Goal: Information Seeking & Learning: Learn about a topic

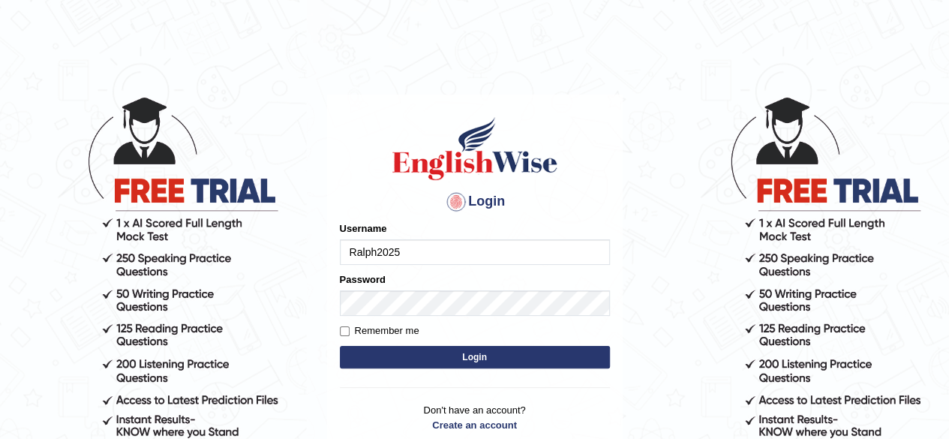
type input "Ralph2025"
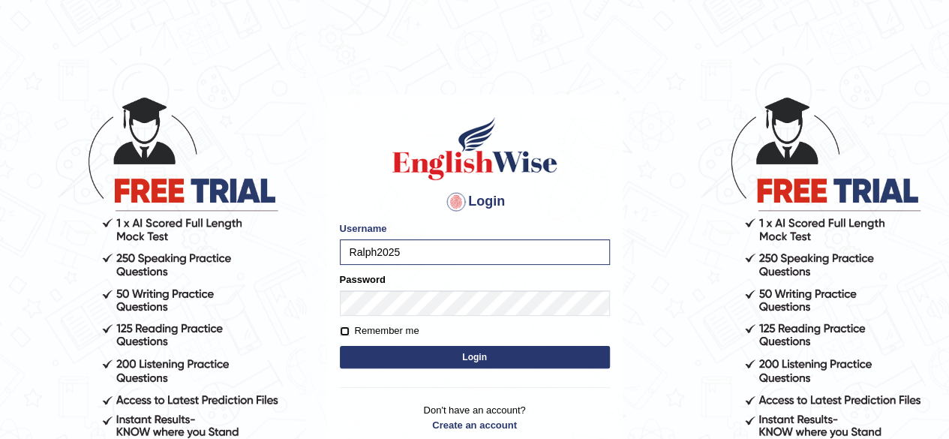
click at [346, 332] on input "Remember me" at bounding box center [345, 332] width 10 height 10
checkbox input "true"
click at [399, 352] on button "Login" at bounding box center [475, 357] width 270 height 23
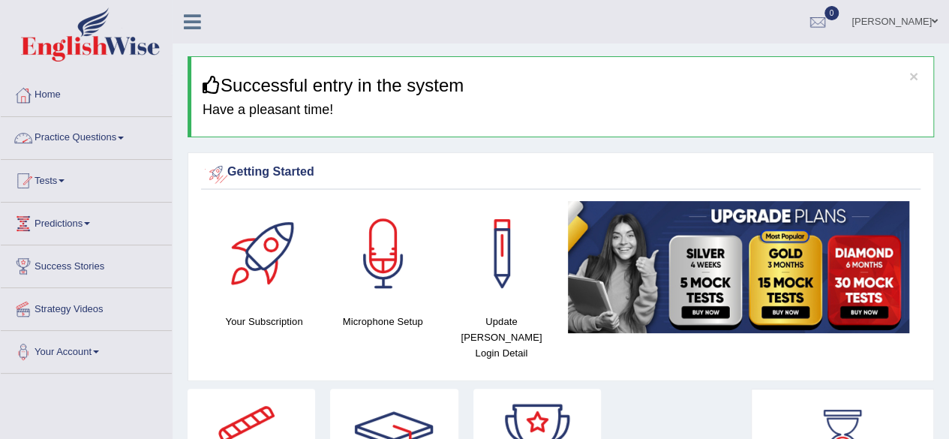
click at [122, 142] on link "Practice Questions" at bounding box center [86, 136] width 171 height 38
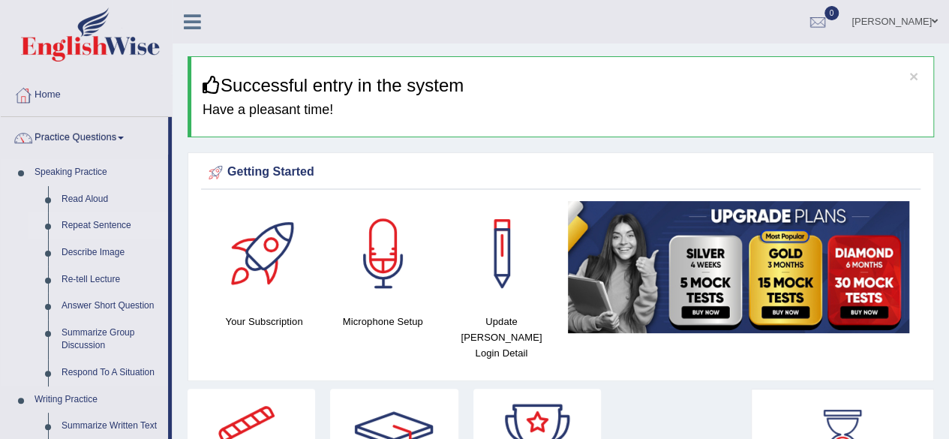
click at [99, 226] on link "Repeat Sentence" at bounding box center [111, 225] width 113 height 27
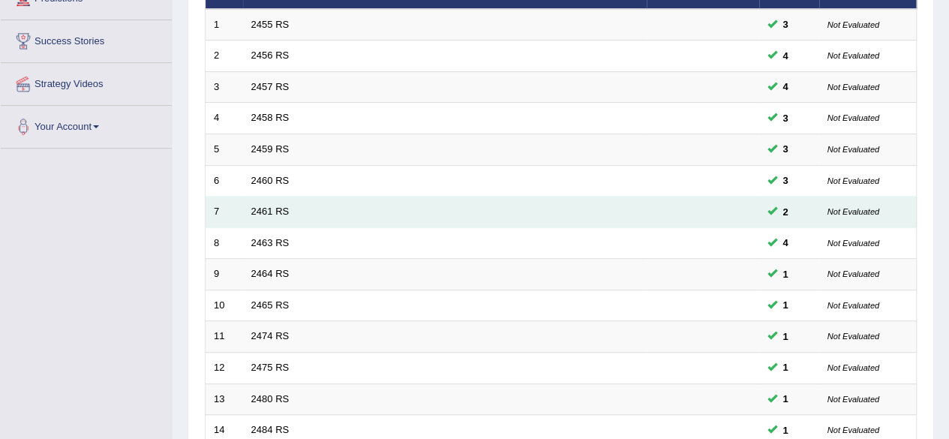
scroll to position [150, 0]
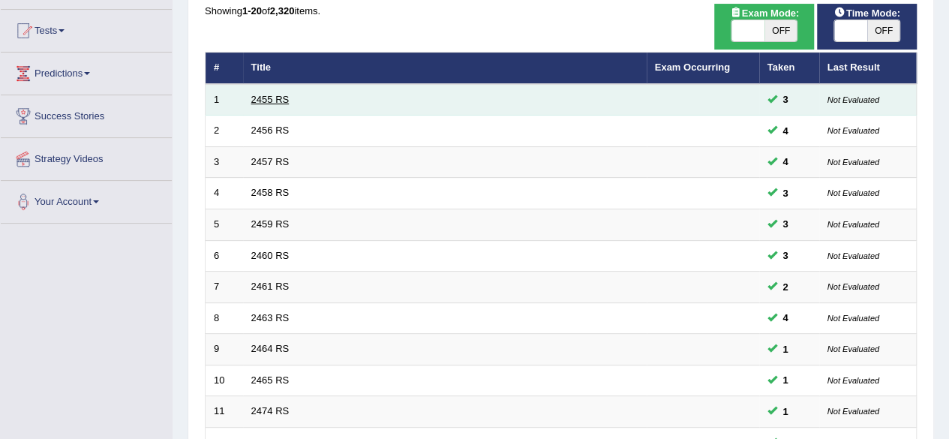
click at [270, 95] on link "2455 RS" at bounding box center [270, 99] width 38 height 11
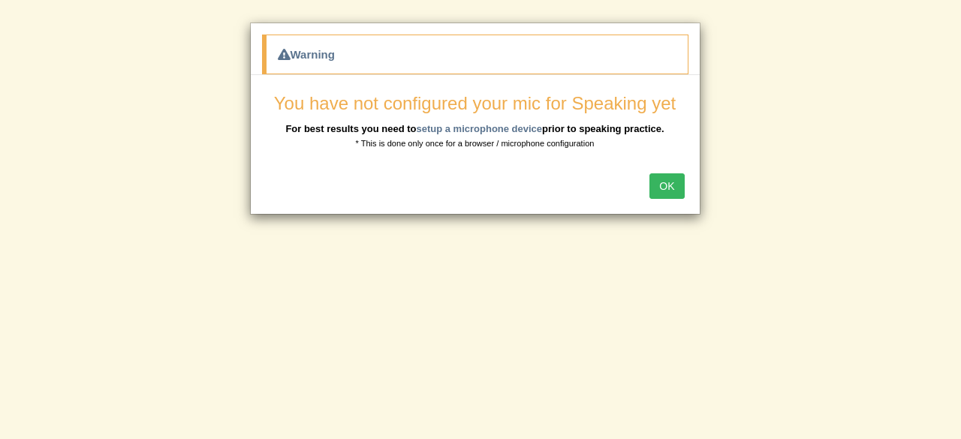
click at [661, 188] on button "OK" at bounding box center [666, 186] width 35 height 26
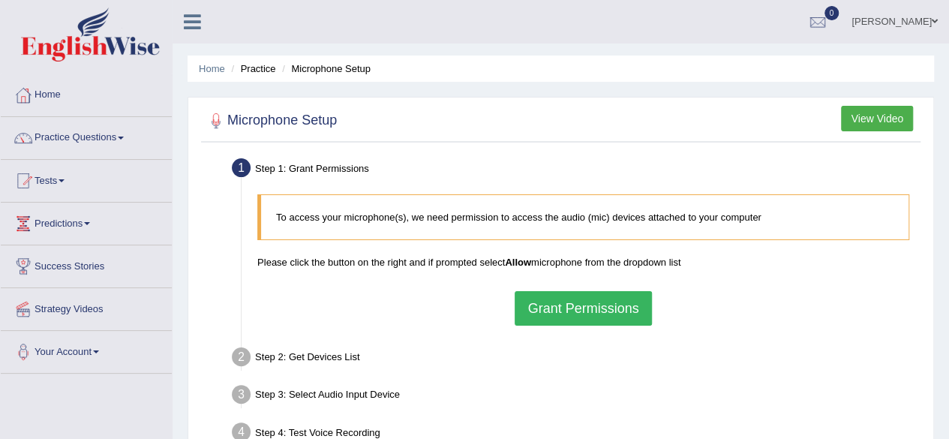
click at [554, 308] on button "Grant Permissions" at bounding box center [583, 308] width 137 height 35
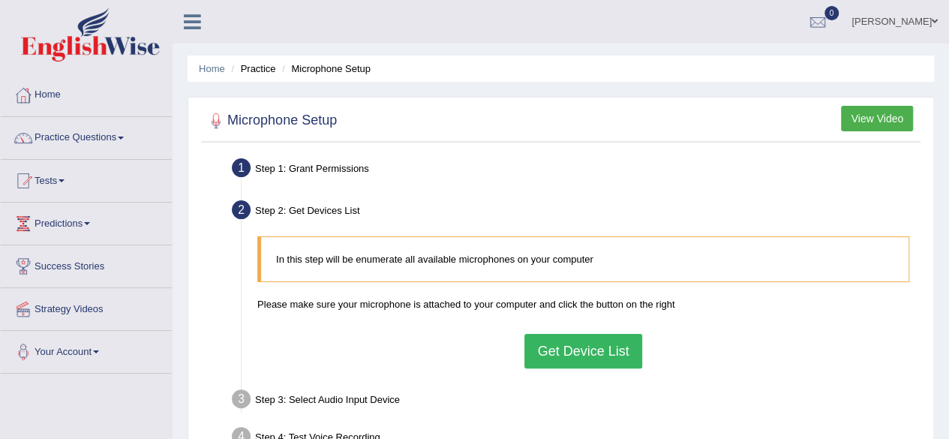
scroll to position [150, 0]
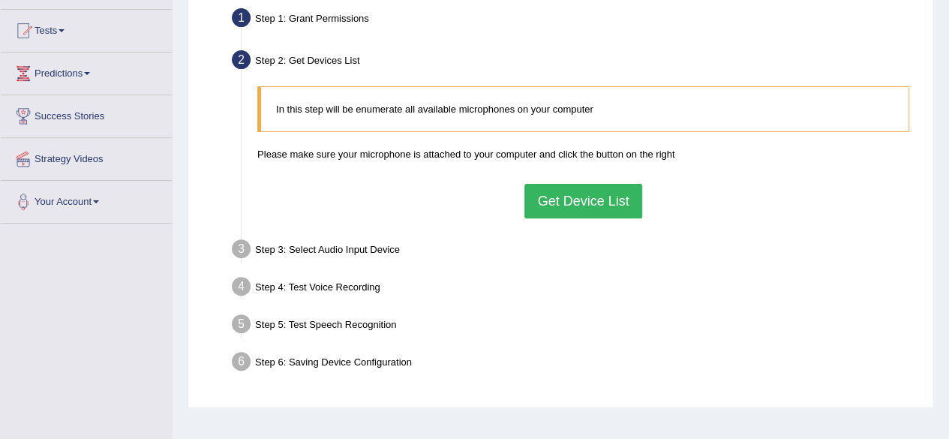
click at [563, 194] on button "Get Device List" at bounding box center [583, 201] width 117 height 35
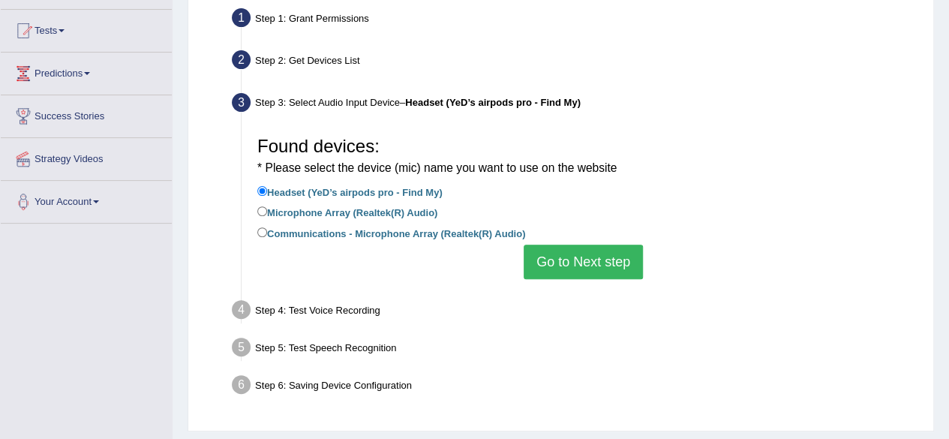
click at [564, 265] on button "Go to Next step" at bounding box center [583, 262] width 119 height 35
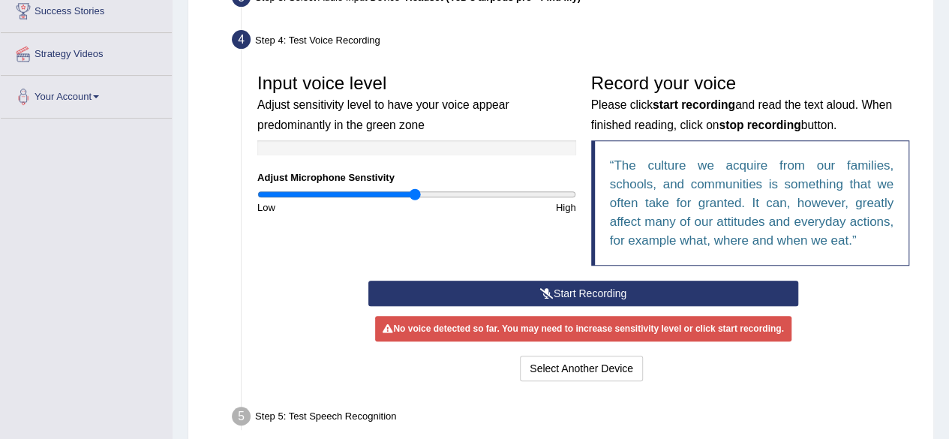
scroll to position [300, 0]
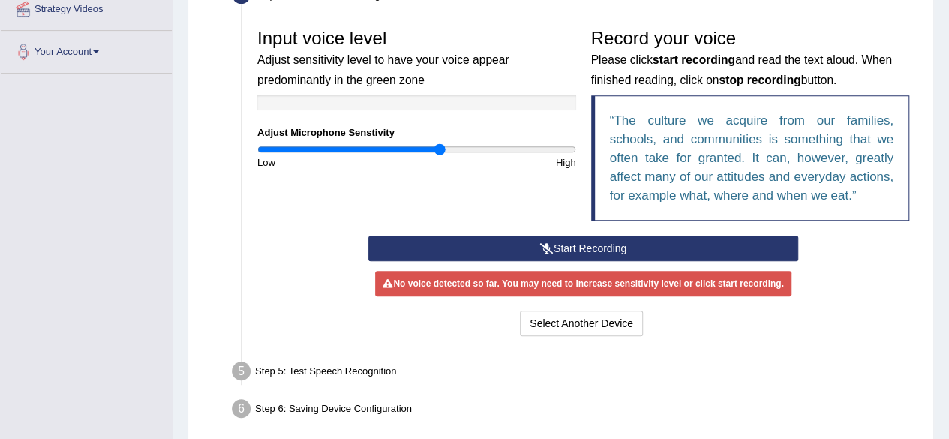
click at [438, 150] on input "range" at bounding box center [416, 149] width 319 height 12
click at [602, 247] on button "Start Recording" at bounding box center [584, 249] width 430 height 26
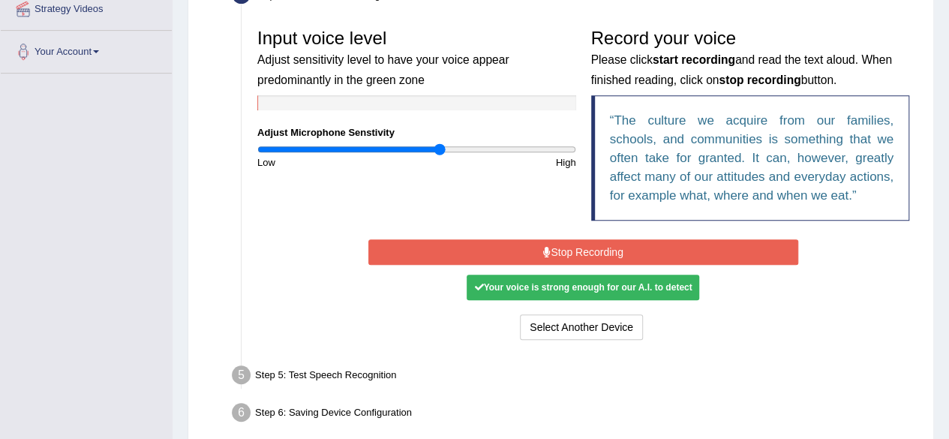
click at [669, 254] on button "Stop Recording" at bounding box center [584, 252] width 430 height 26
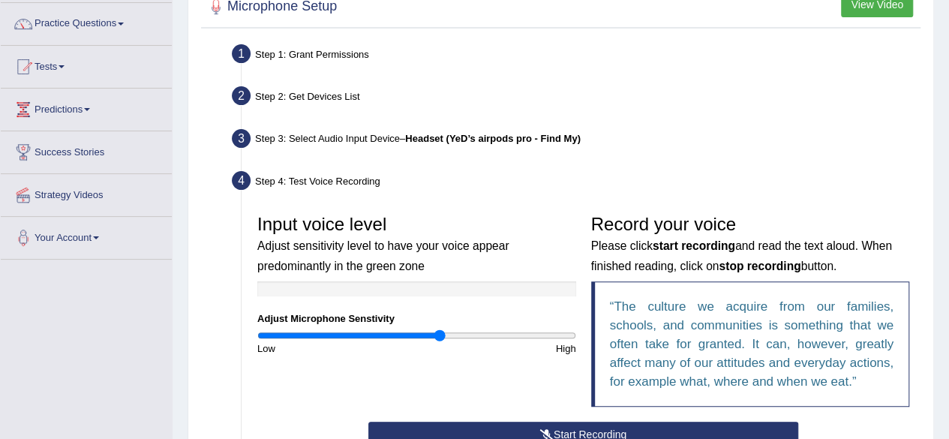
scroll to position [225, 0]
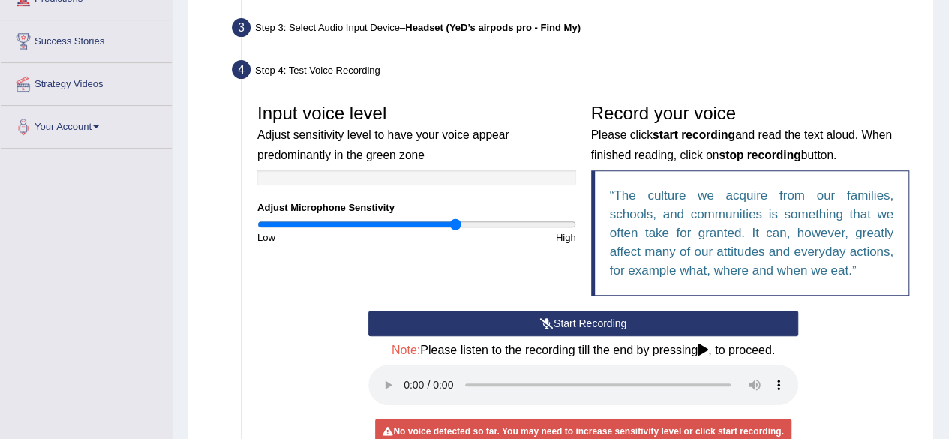
type input "1.26"
click at [456, 220] on input "range" at bounding box center [416, 224] width 319 height 12
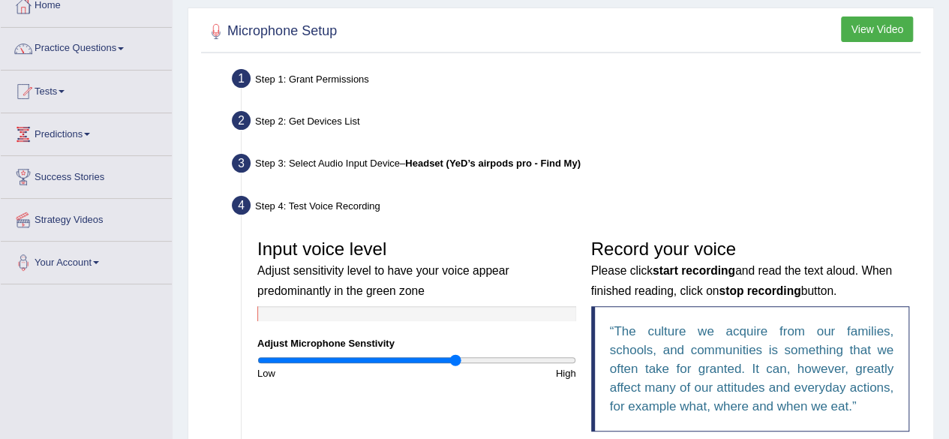
scroll to position [0, 0]
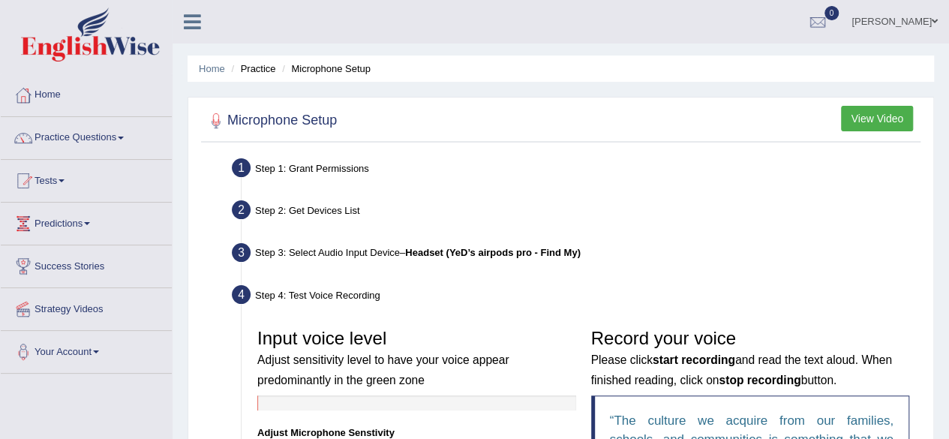
click at [265, 71] on li "Practice" at bounding box center [251, 69] width 48 height 14
click at [859, 124] on button "View Video" at bounding box center [877, 119] width 72 height 26
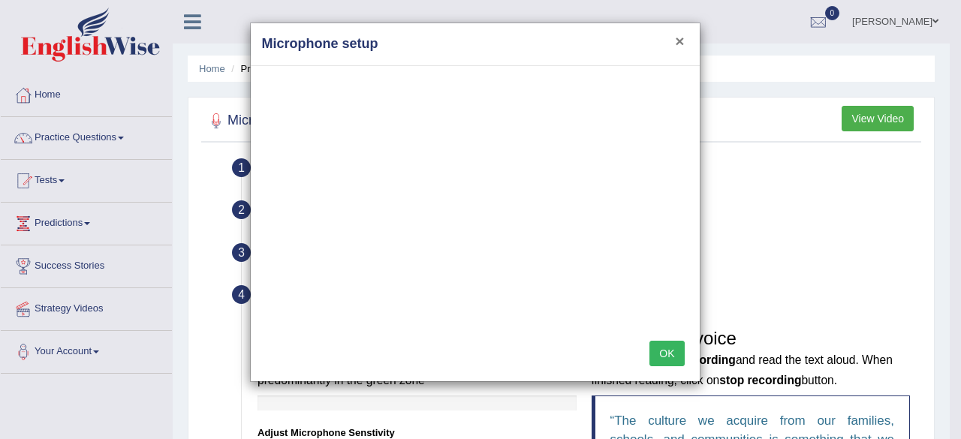
click at [678, 41] on button "×" at bounding box center [679, 41] width 9 height 16
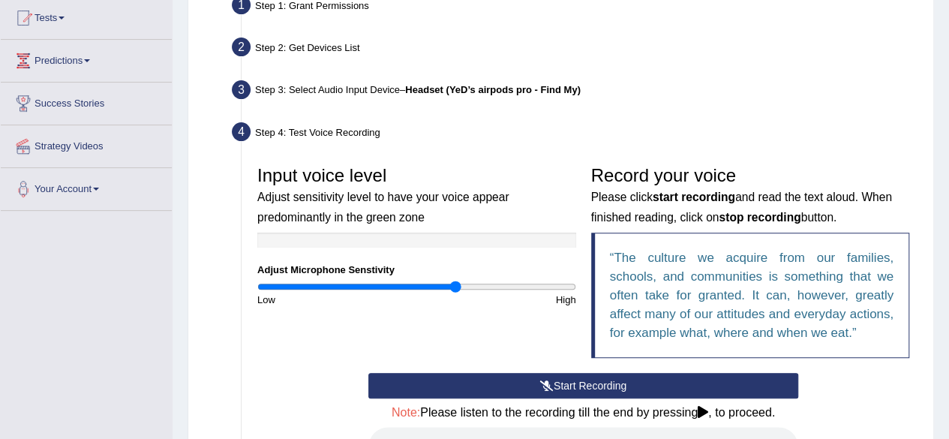
scroll to position [300, 0]
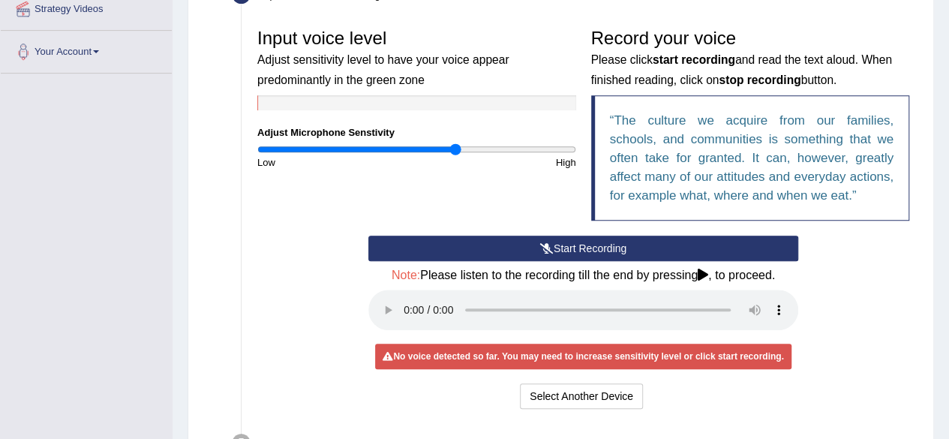
click at [627, 245] on button "Start Recording" at bounding box center [584, 249] width 430 height 26
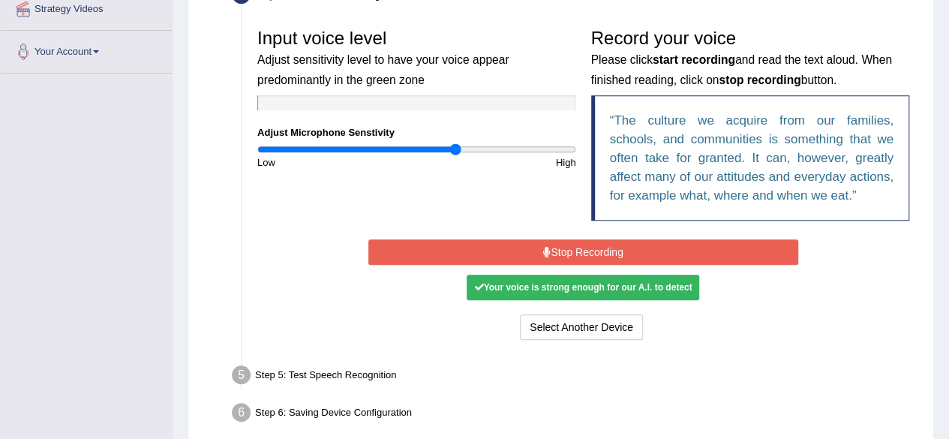
click at [638, 255] on button "Stop Recording" at bounding box center [584, 252] width 430 height 26
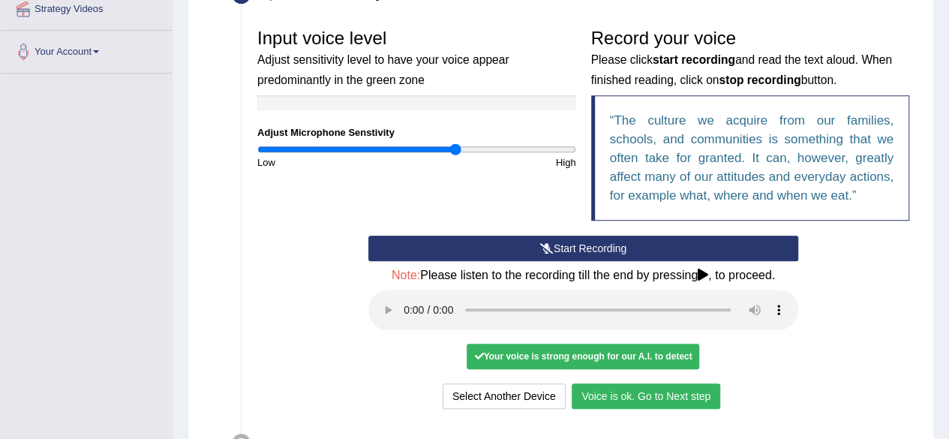
click at [667, 398] on button "Voice is ok. Go to Next step" at bounding box center [646, 397] width 149 height 26
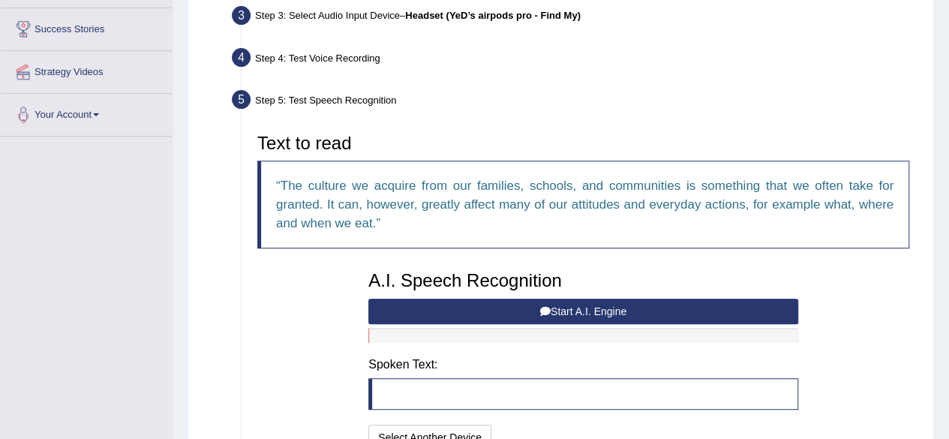
scroll to position [225, 0]
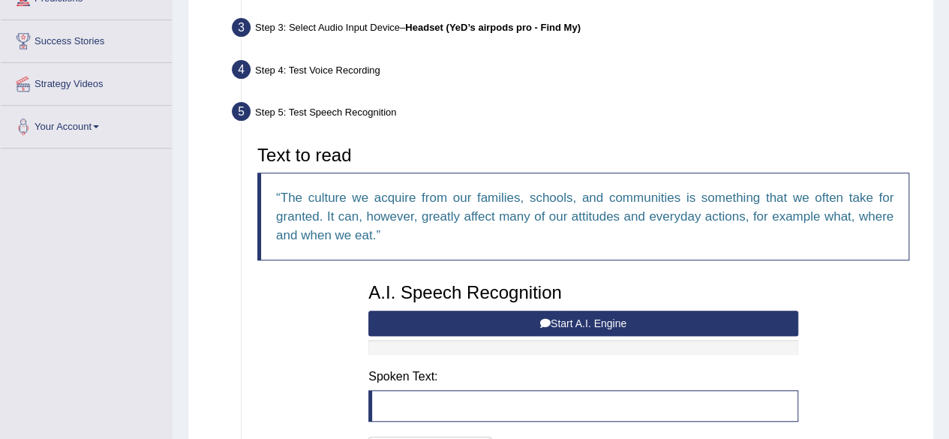
click at [576, 324] on button "Start A.I. Engine" at bounding box center [584, 324] width 430 height 26
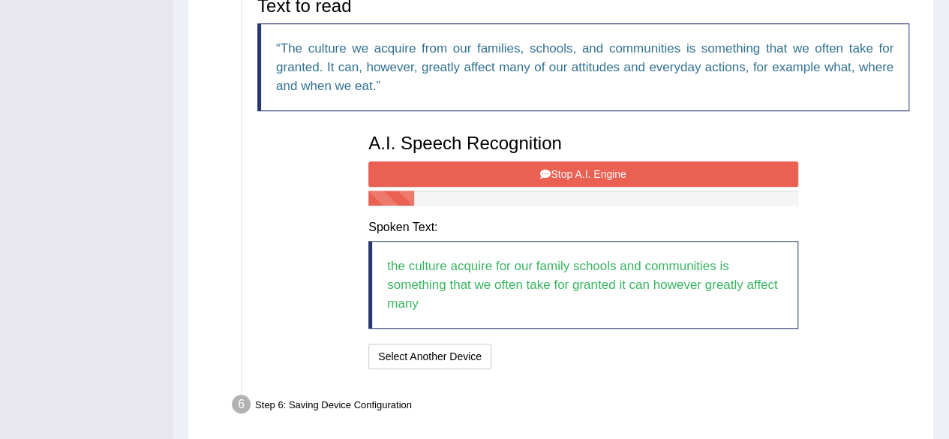
scroll to position [375, 0]
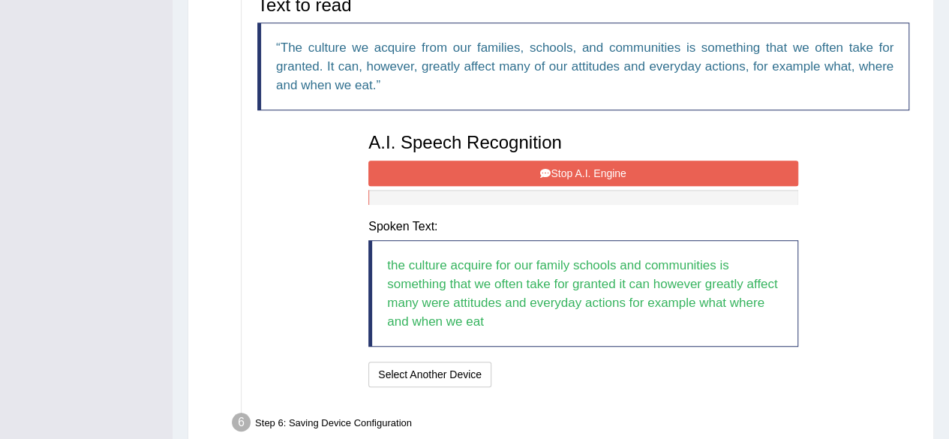
click at [646, 173] on button "Stop A.I. Engine" at bounding box center [584, 174] width 430 height 26
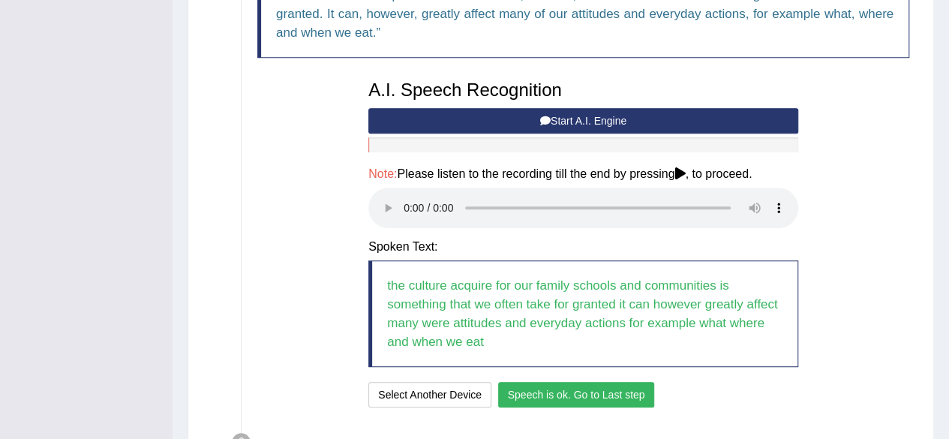
scroll to position [524, 0]
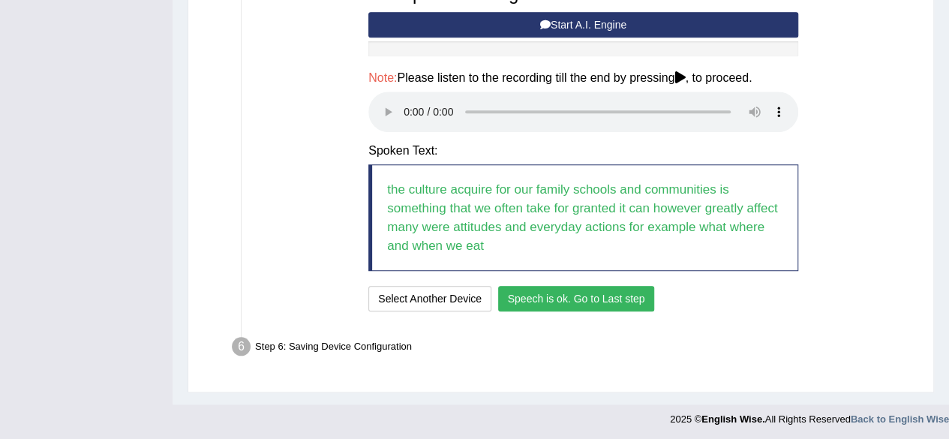
click at [621, 299] on button "Speech is ok. Go to Last step" at bounding box center [576, 299] width 157 height 26
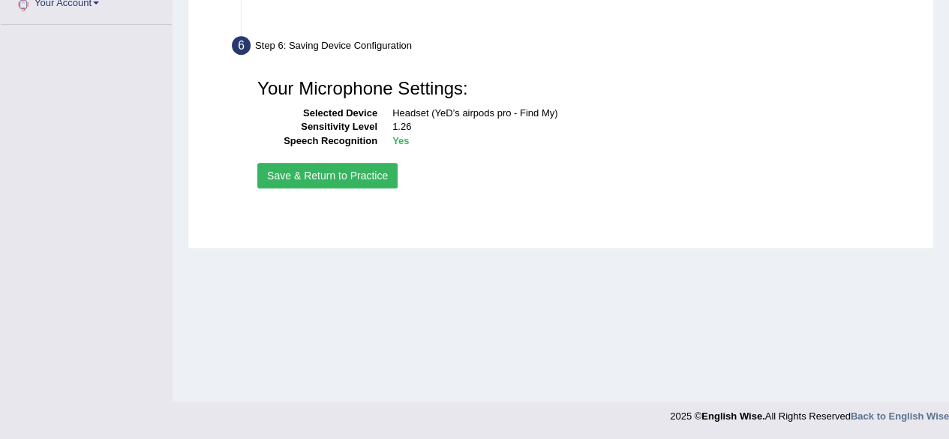
scroll to position [348, 0]
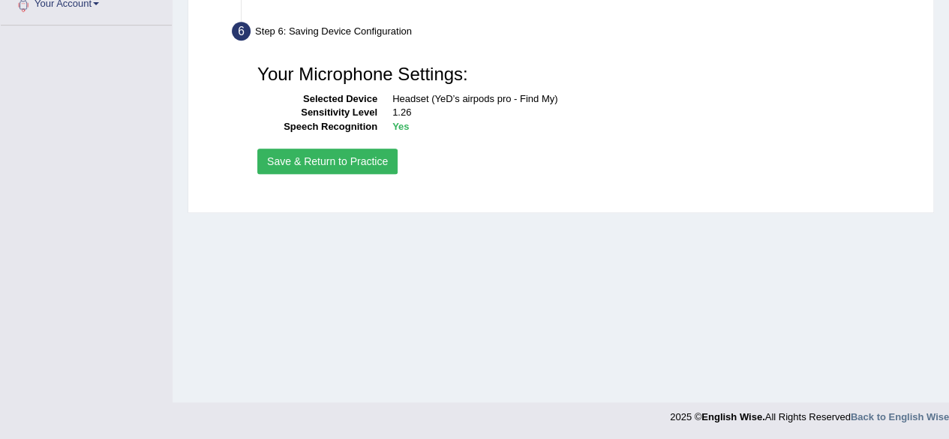
click at [333, 160] on button "Save & Return to Practice" at bounding box center [327, 162] width 140 height 26
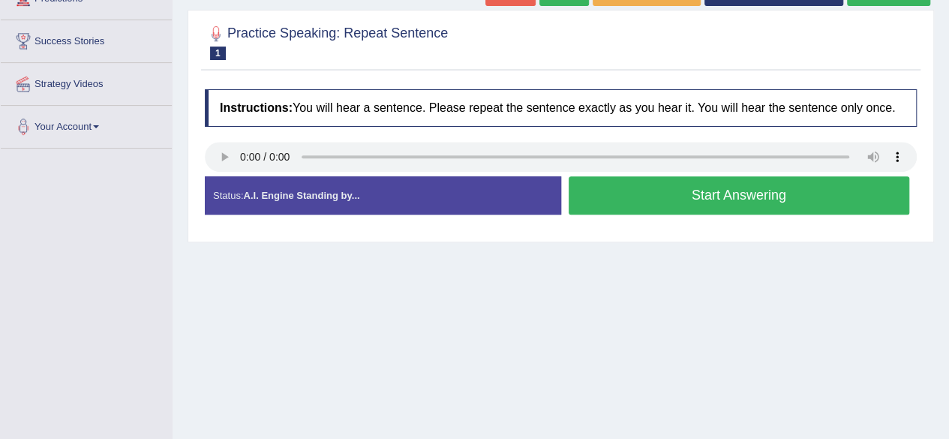
scroll to position [150, 0]
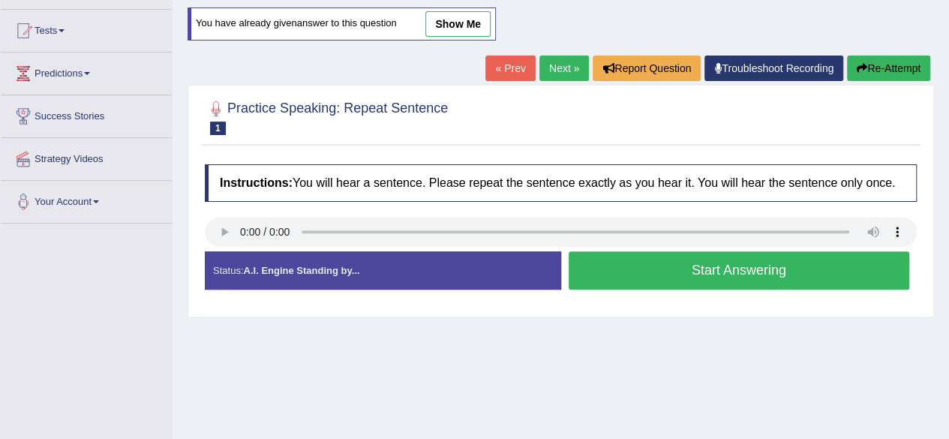
click at [739, 280] on button "Start Answering" at bounding box center [740, 270] width 342 height 38
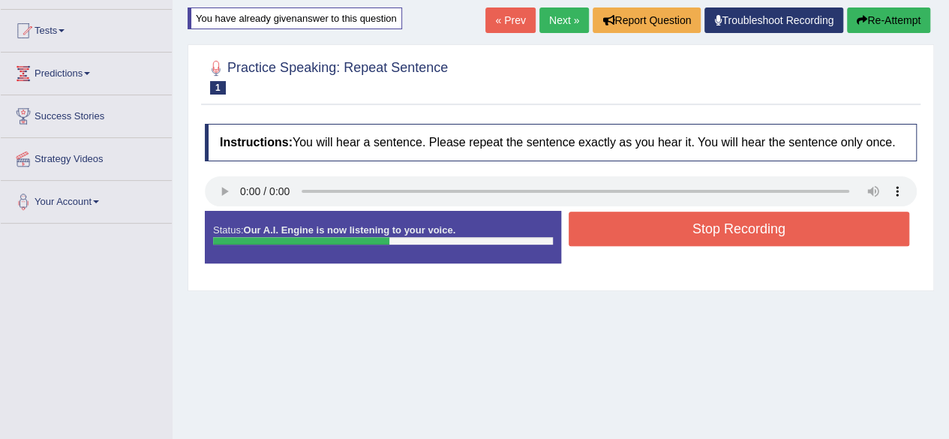
click at [685, 233] on button "Stop Recording" at bounding box center [740, 229] width 342 height 35
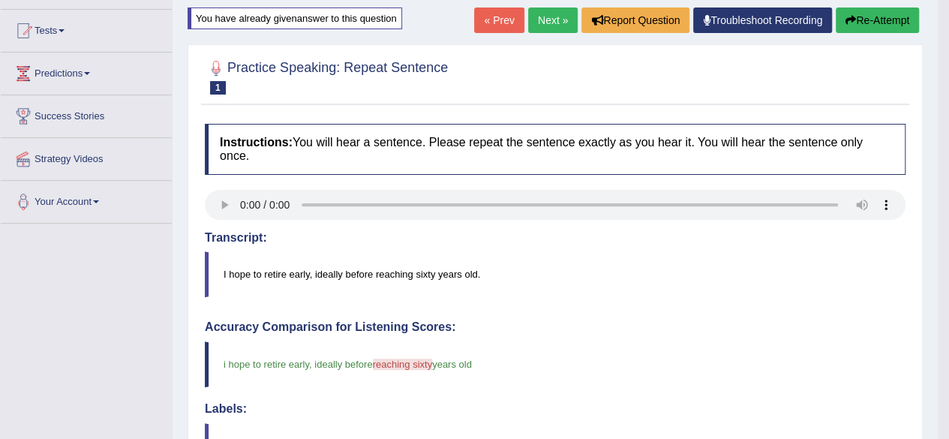
click at [533, 33] on link "Next »" at bounding box center [553, 21] width 50 height 26
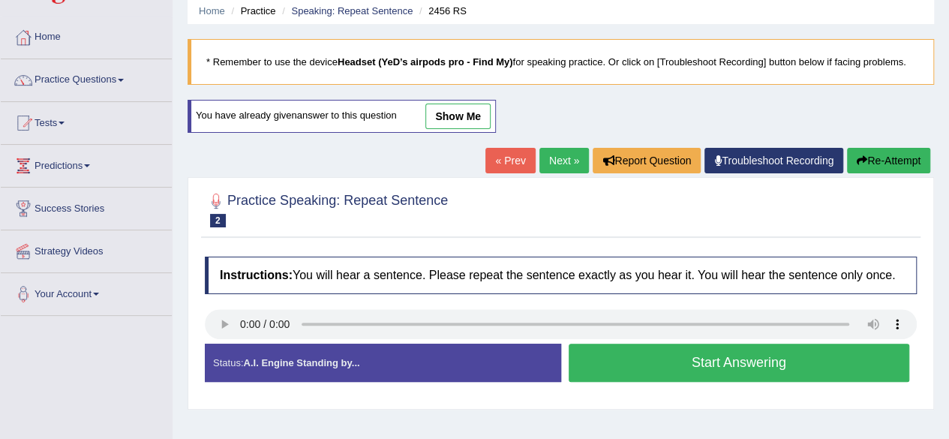
scroll to position [150, 0]
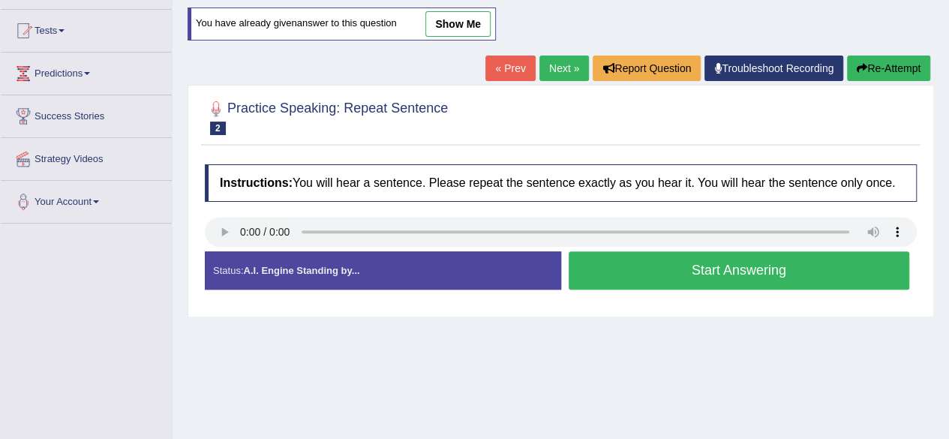
click at [746, 278] on button "Start Answering" at bounding box center [740, 270] width 342 height 38
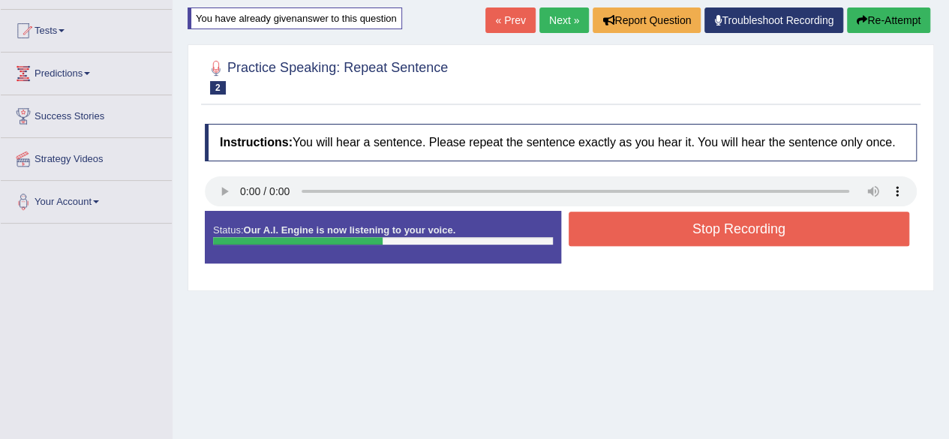
click at [742, 233] on button "Stop Recording" at bounding box center [740, 229] width 342 height 35
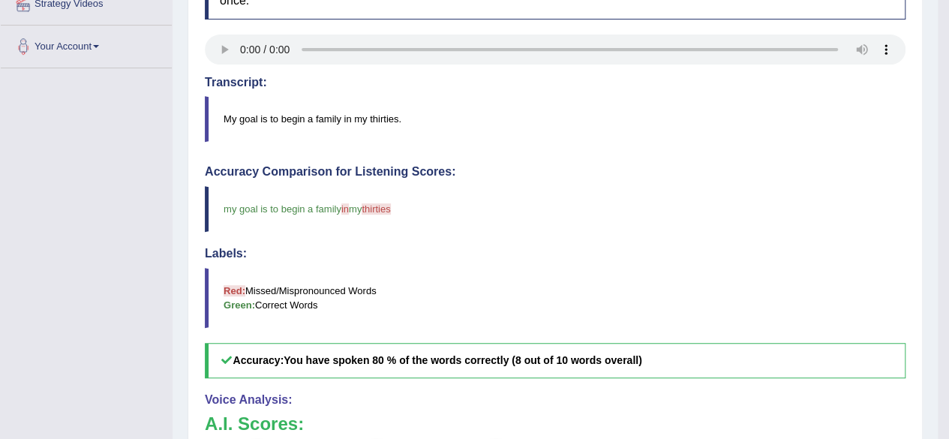
scroll to position [5, 0]
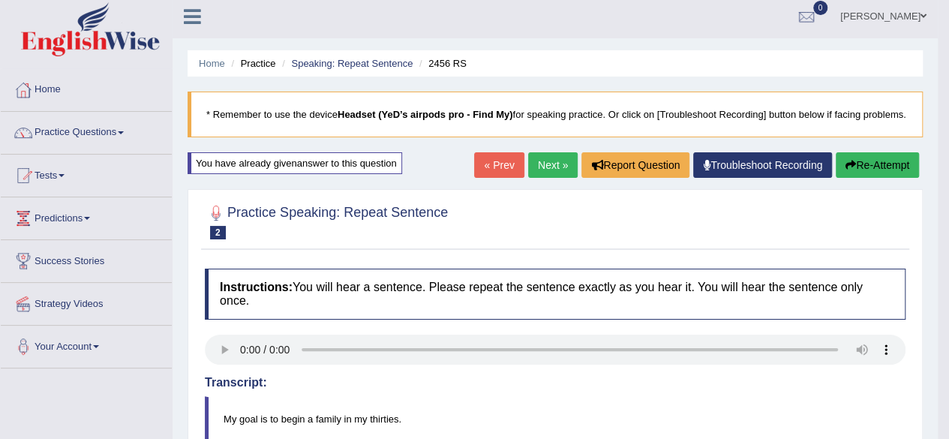
click at [544, 175] on link "Next »" at bounding box center [553, 165] width 50 height 26
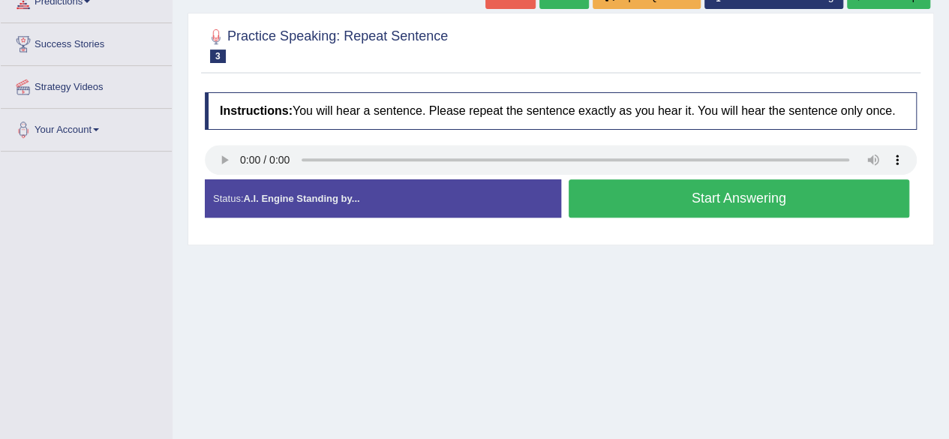
scroll to position [225, 0]
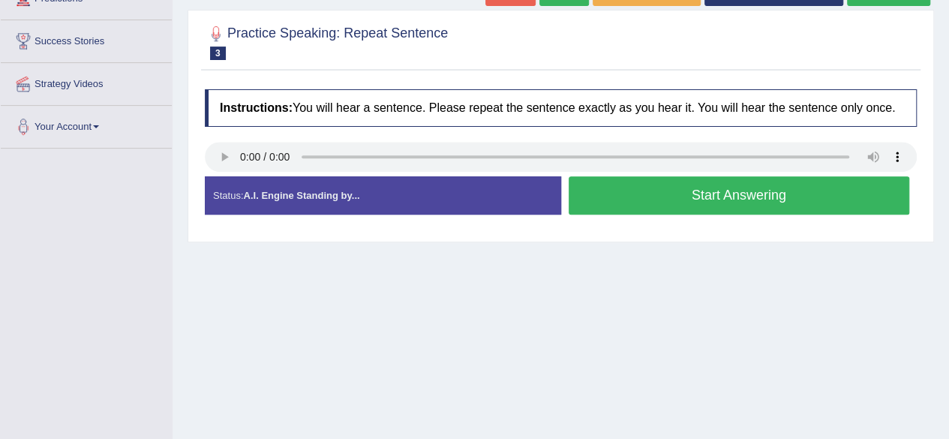
click at [757, 200] on button "Start Answering" at bounding box center [740, 195] width 342 height 38
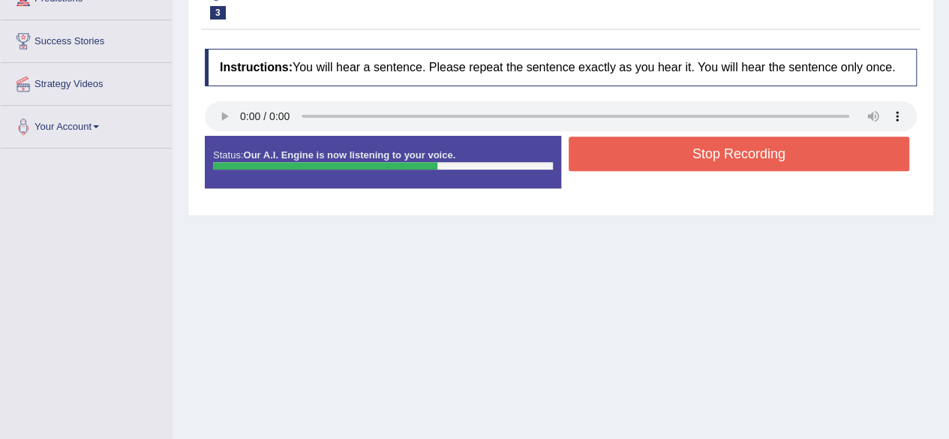
click at [652, 167] on button "Stop Recording" at bounding box center [740, 154] width 342 height 35
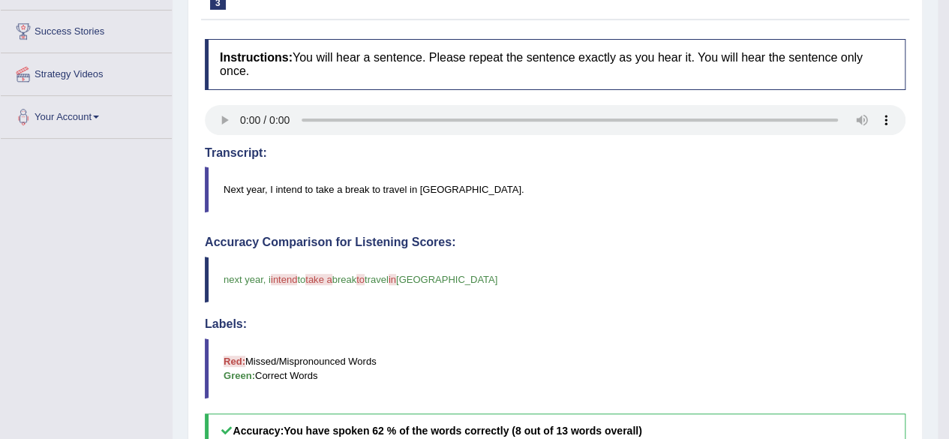
scroll to position [155, 0]
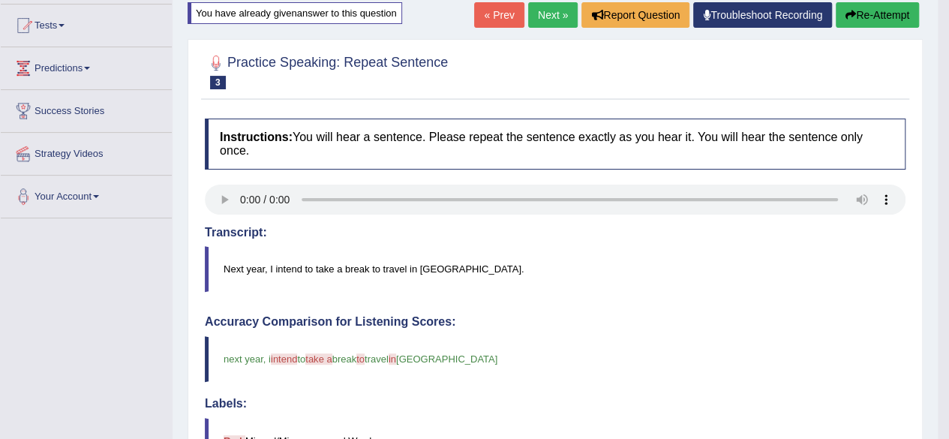
click at [548, 28] on link "Next »" at bounding box center [553, 15] width 50 height 26
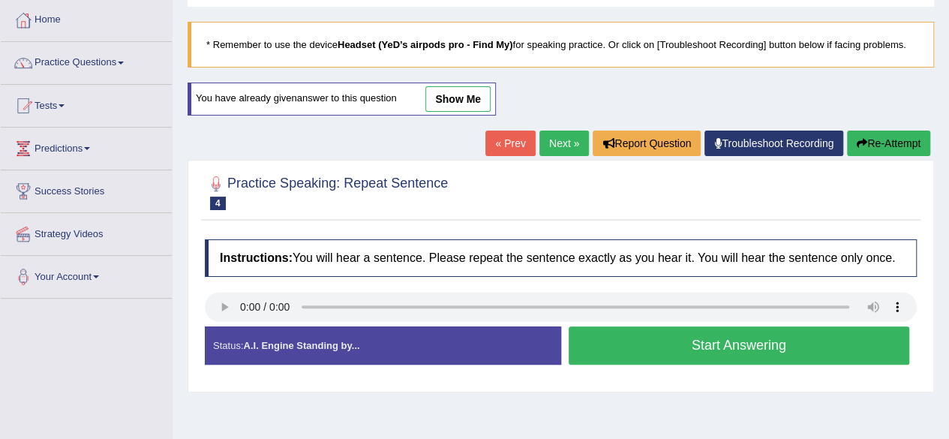
click at [641, 354] on button "Start Answering" at bounding box center [740, 346] width 342 height 38
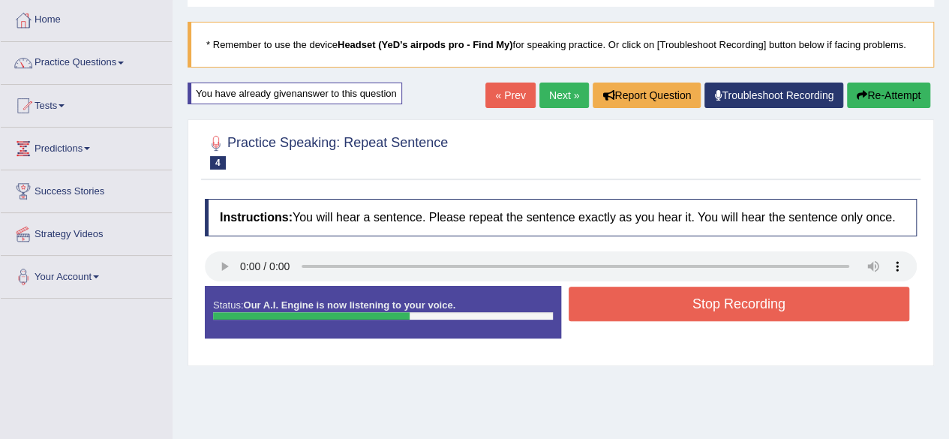
click at [667, 308] on button "Stop Recording" at bounding box center [740, 304] width 342 height 35
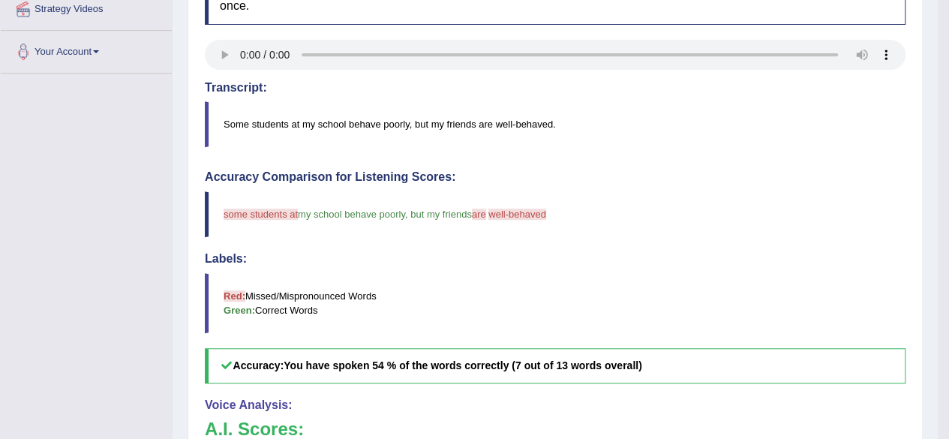
scroll to position [75, 0]
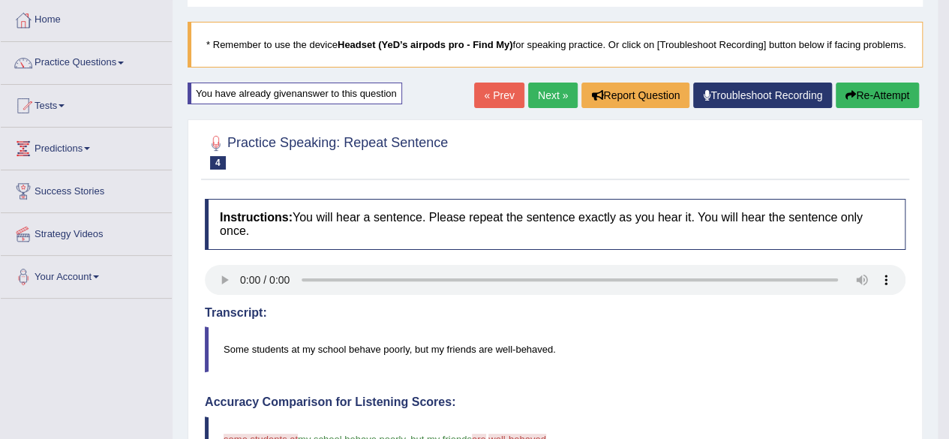
click at [886, 108] on button "Re-Attempt" at bounding box center [877, 96] width 83 height 26
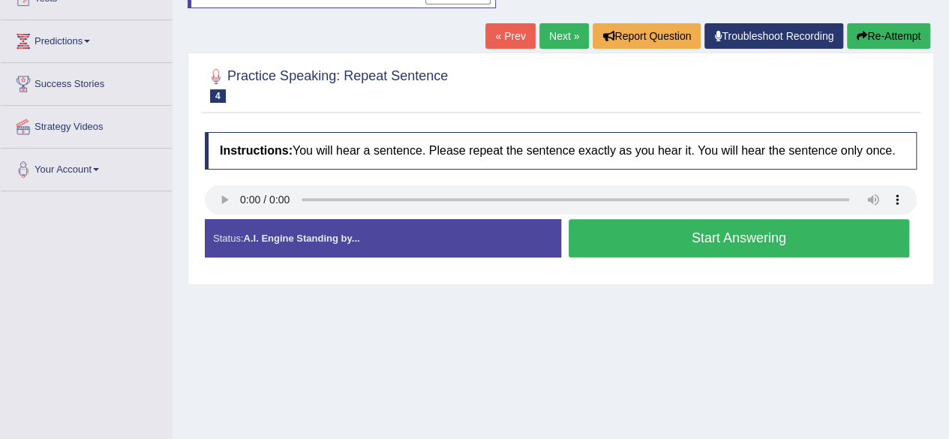
scroll to position [150, 0]
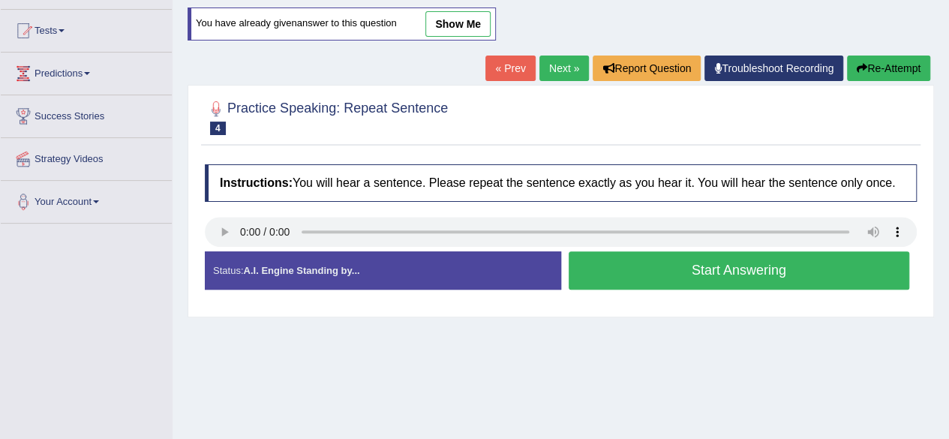
click at [636, 275] on button "Start Answering" at bounding box center [740, 270] width 342 height 38
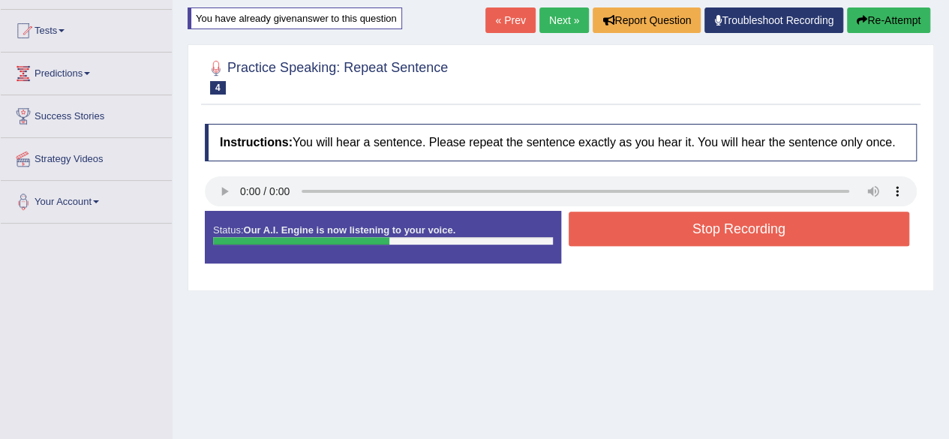
click at [640, 228] on button "Stop Recording" at bounding box center [740, 229] width 342 height 35
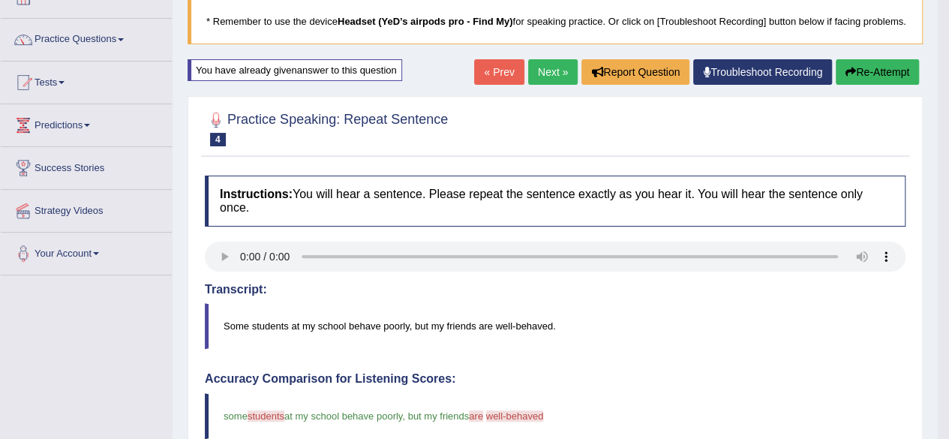
scroll to position [75, 0]
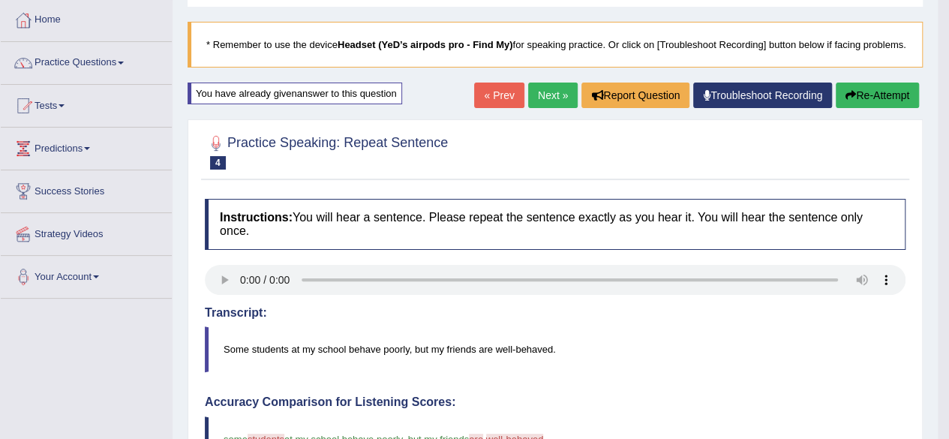
click at [543, 108] on link "Next »" at bounding box center [553, 96] width 50 height 26
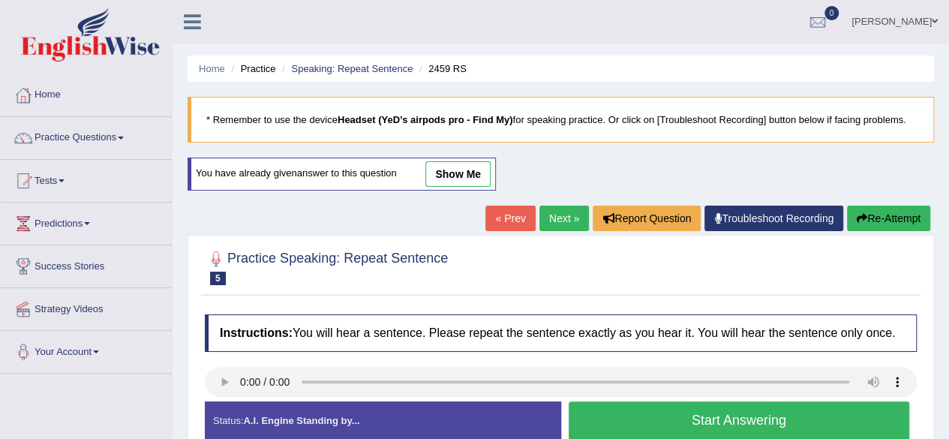
click at [393, 419] on div "Status: A.I. Engine Standing by..." at bounding box center [383, 421] width 357 height 38
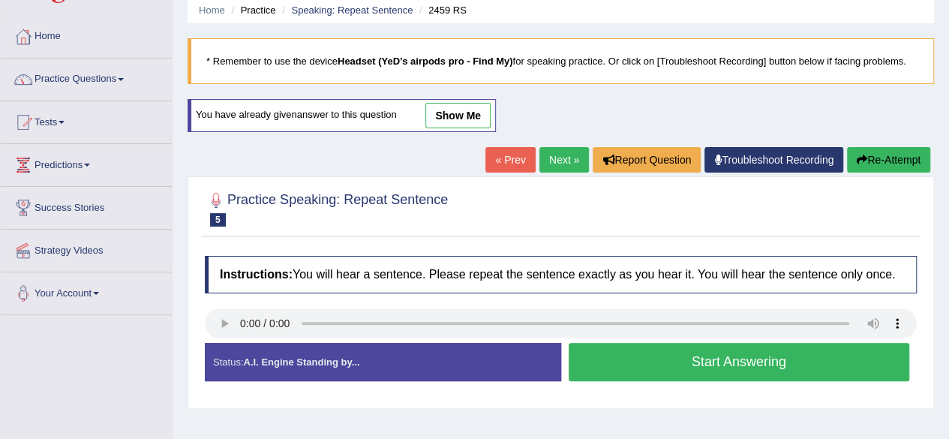
scroll to position [150, 0]
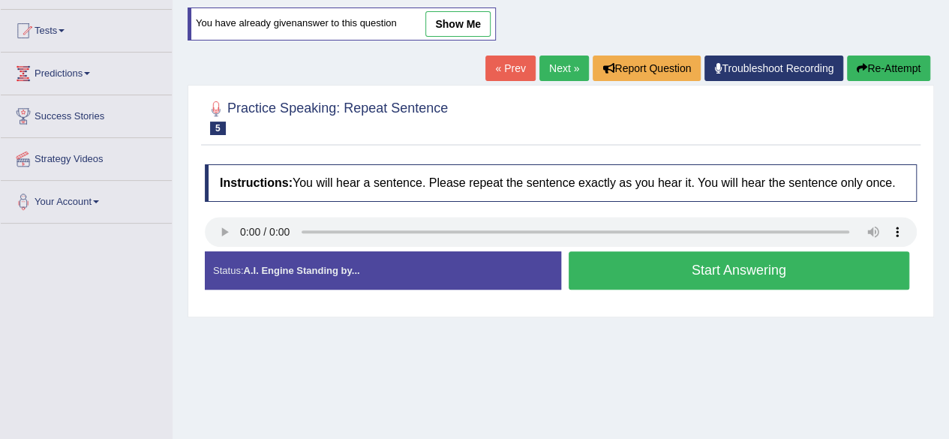
click at [648, 266] on button "Start Answering" at bounding box center [740, 270] width 342 height 38
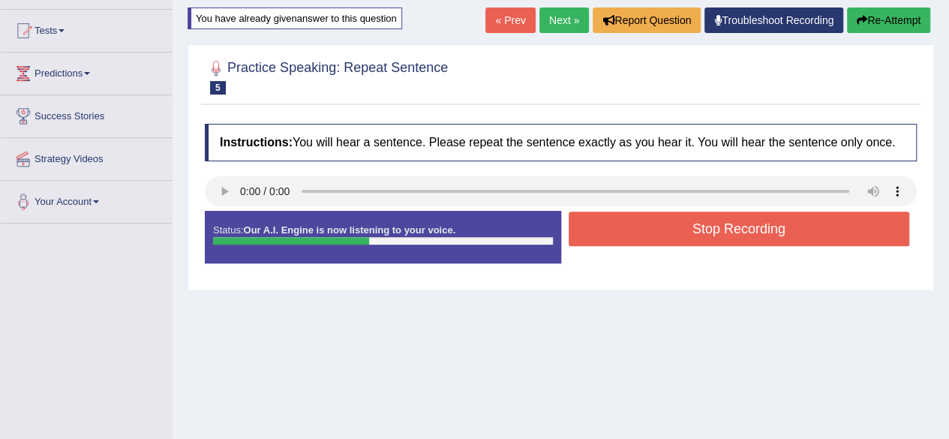
click at [608, 231] on button "Stop Recording" at bounding box center [740, 229] width 342 height 35
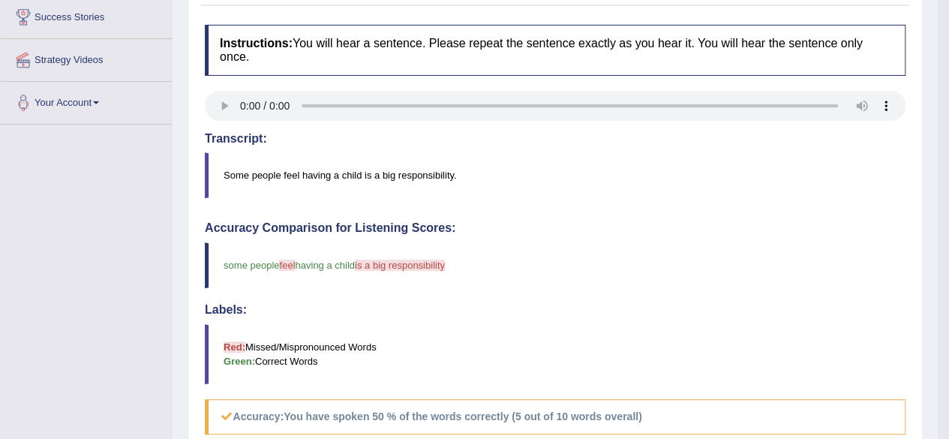
scroll to position [0, 0]
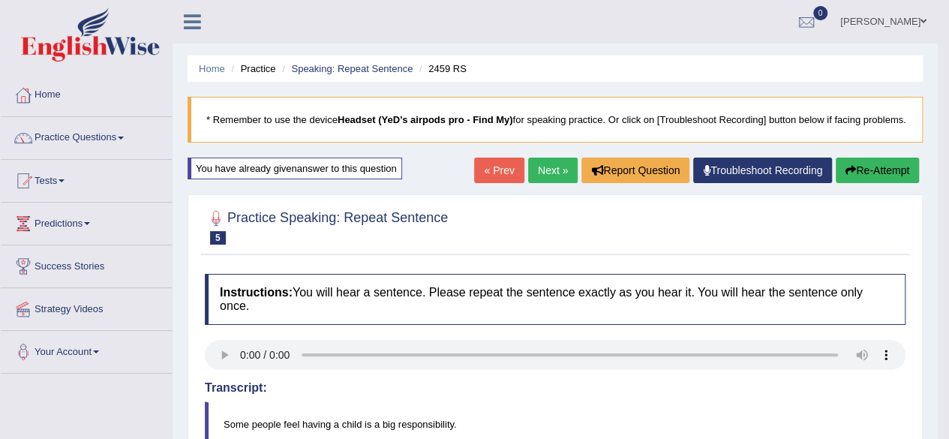
click at [883, 181] on button "Re-Attempt" at bounding box center [877, 171] width 83 height 26
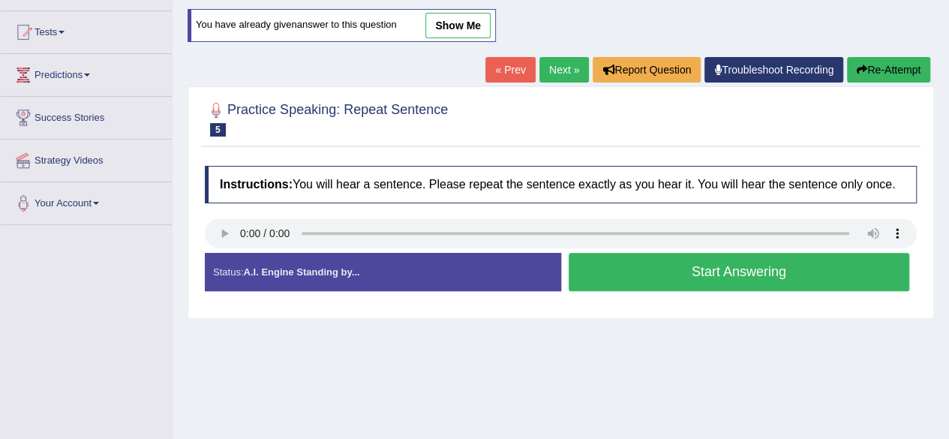
scroll to position [150, 0]
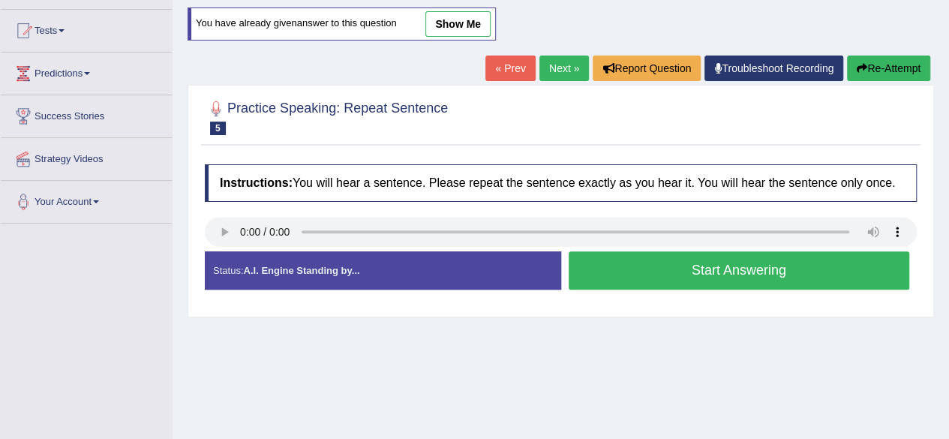
click at [664, 277] on button "Start Answering" at bounding box center [740, 270] width 342 height 38
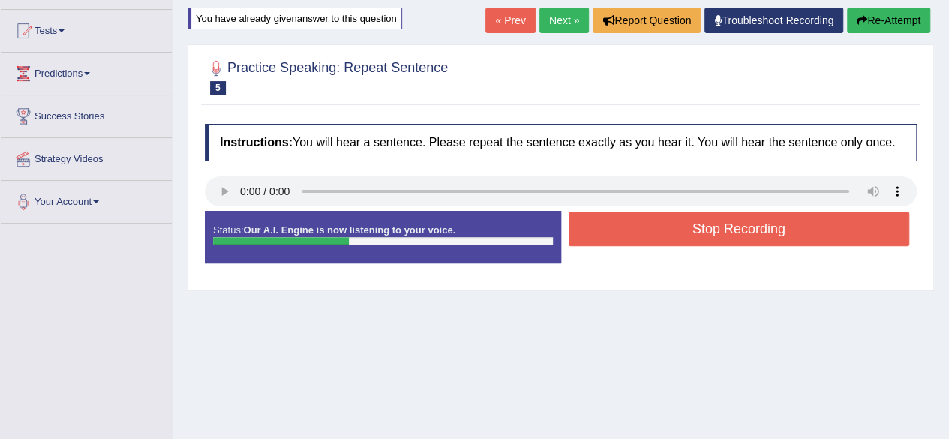
click at [692, 235] on button "Stop Recording" at bounding box center [740, 229] width 342 height 35
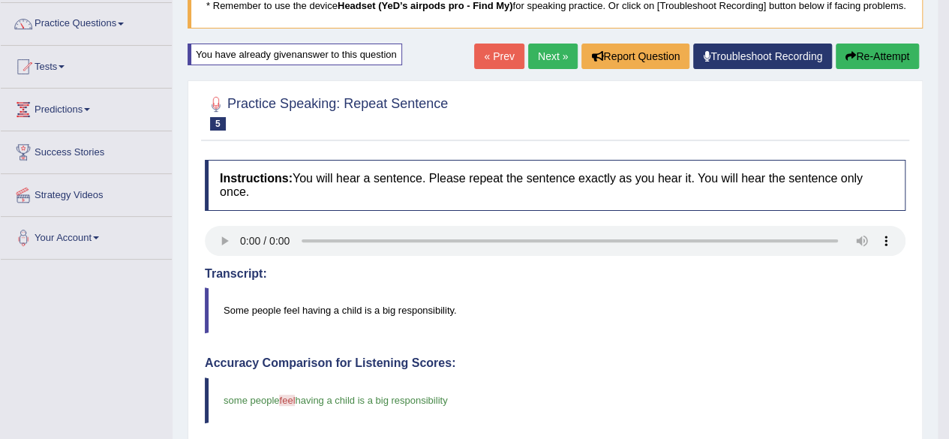
scroll to position [0, 0]
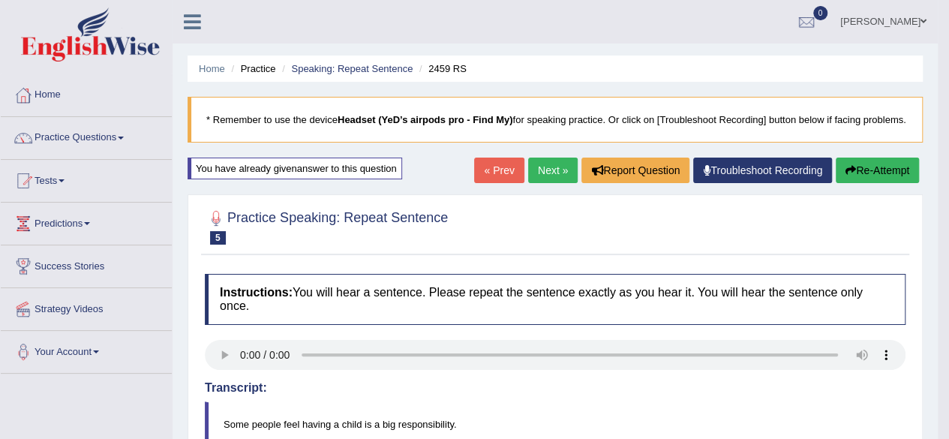
click at [542, 183] on link "Next »" at bounding box center [553, 171] width 50 height 26
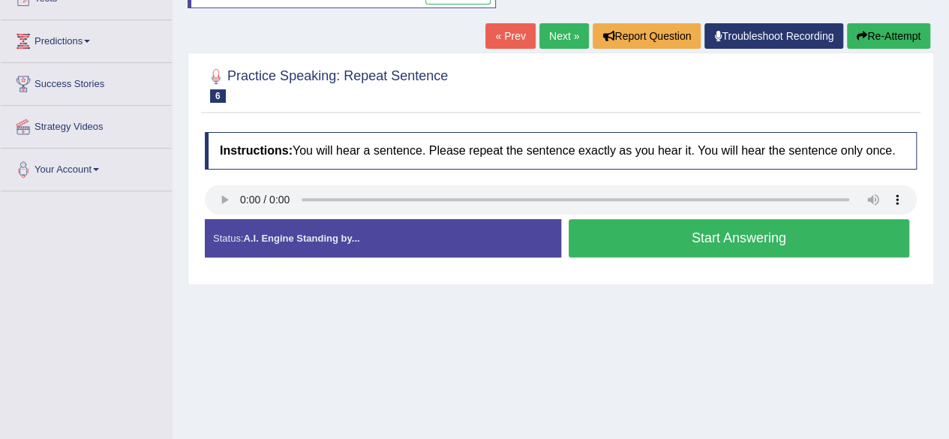
scroll to position [150, 0]
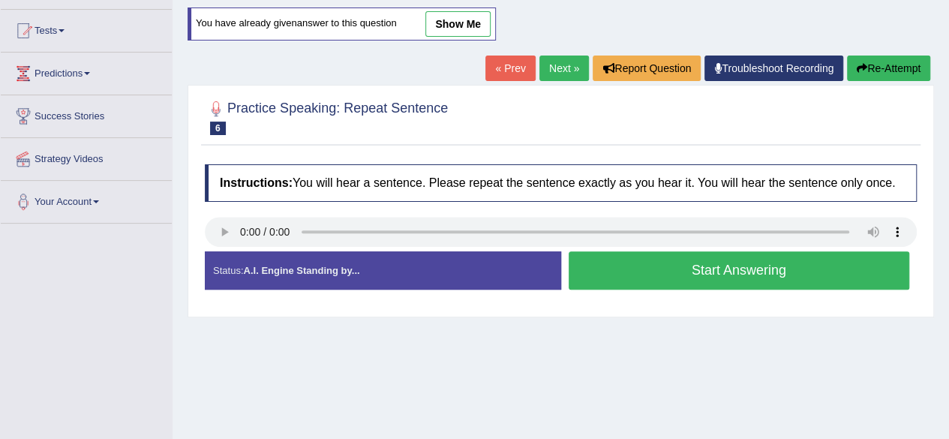
click at [655, 269] on button "Start Answering" at bounding box center [740, 270] width 342 height 38
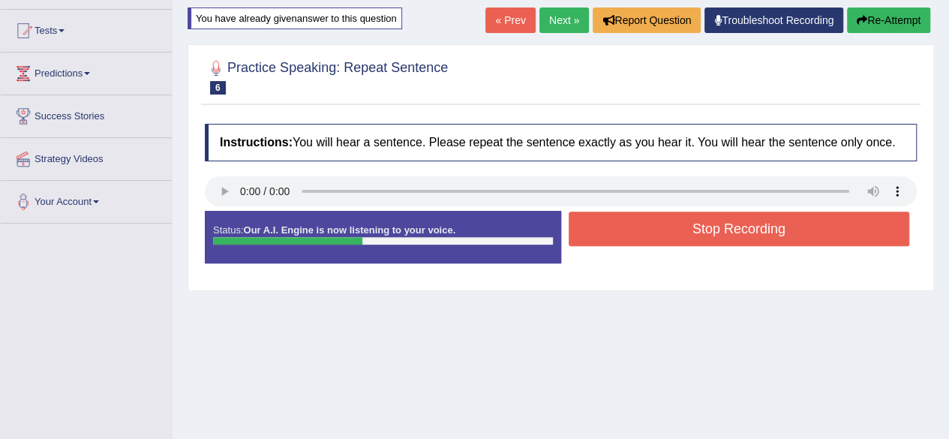
click at [664, 238] on button "Stop Recording" at bounding box center [740, 229] width 342 height 35
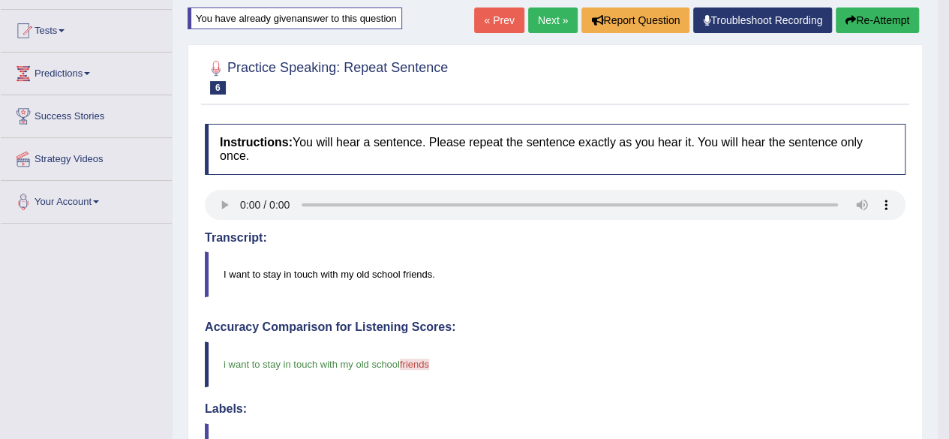
click at [540, 29] on link "Next »" at bounding box center [553, 21] width 50 height 26
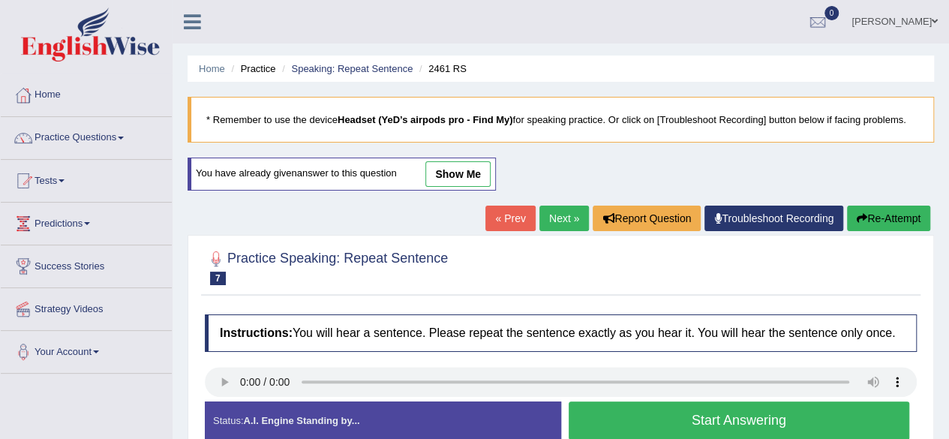
scroll to position [75, 0]
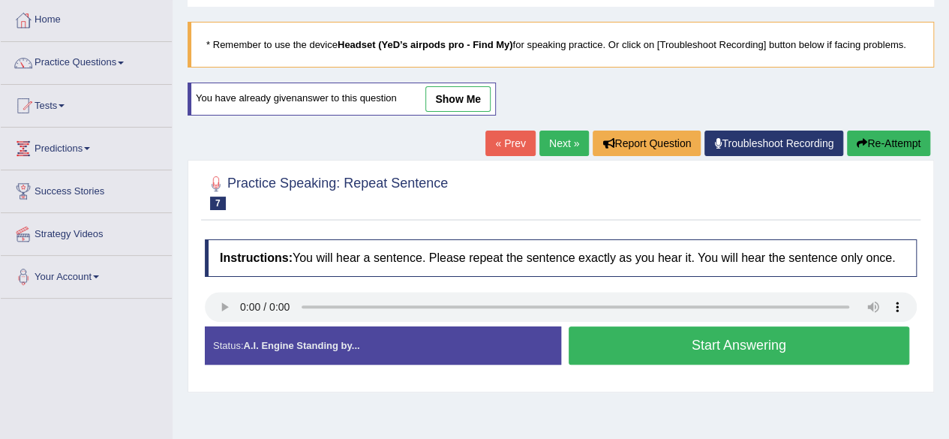
click at [656, 345] on button "Start Answering" at bounding box center [740, 346] width 342 height 38
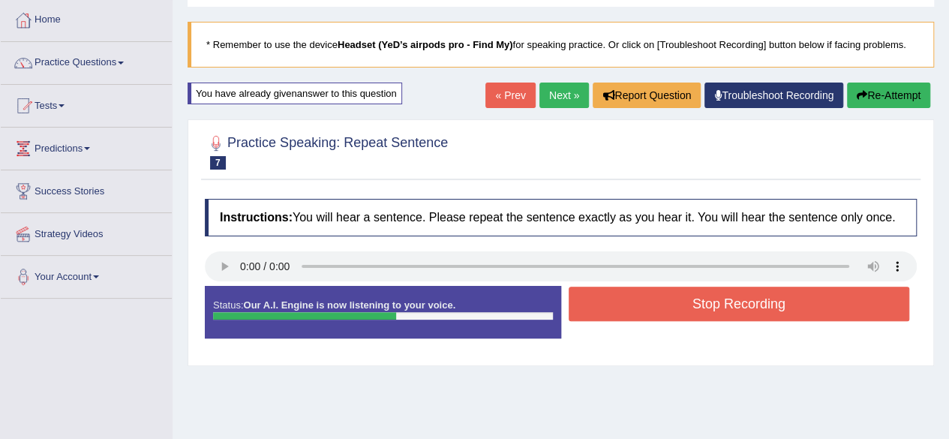
click at [633, 307] on button "Stop Recording" at bounding box center [740, 304] width 342 height 35
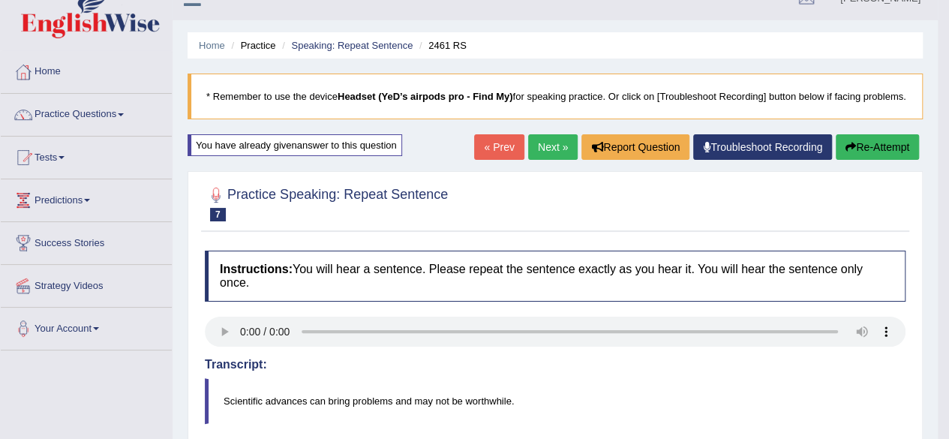
scroll to position [0, 0]
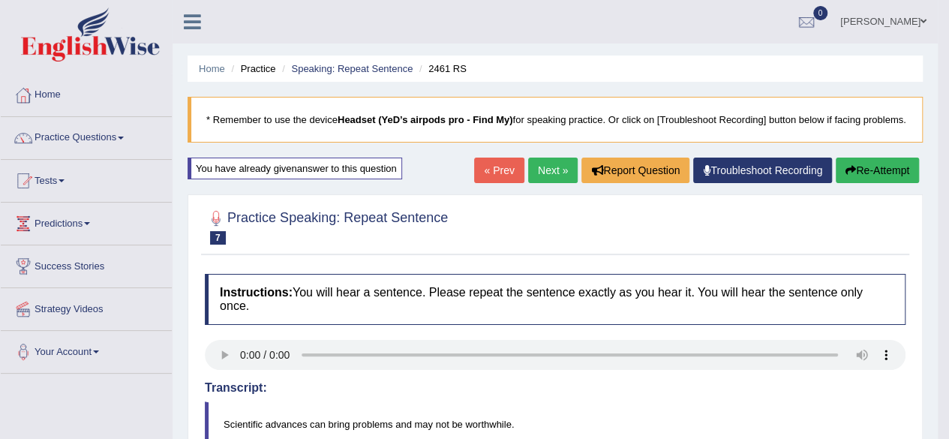
click at [859, 183] on button "Re-Attempt" at bounding box center [877, 171] width 83 height 26
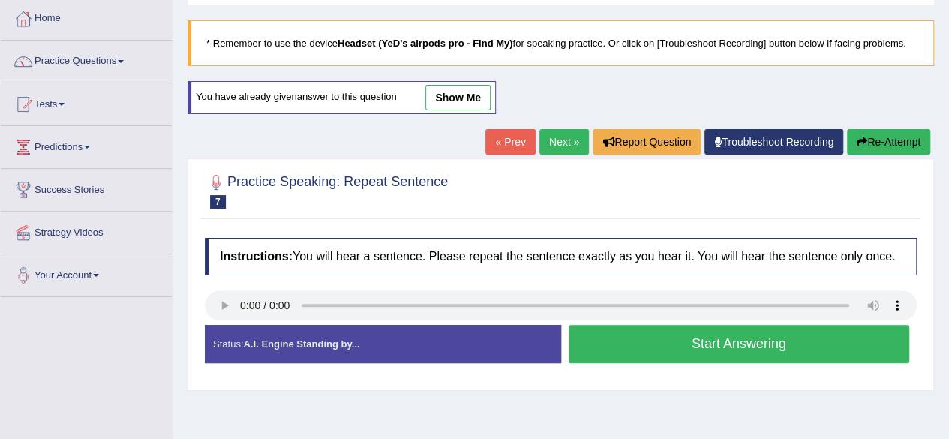
scroll to position [150, 0]
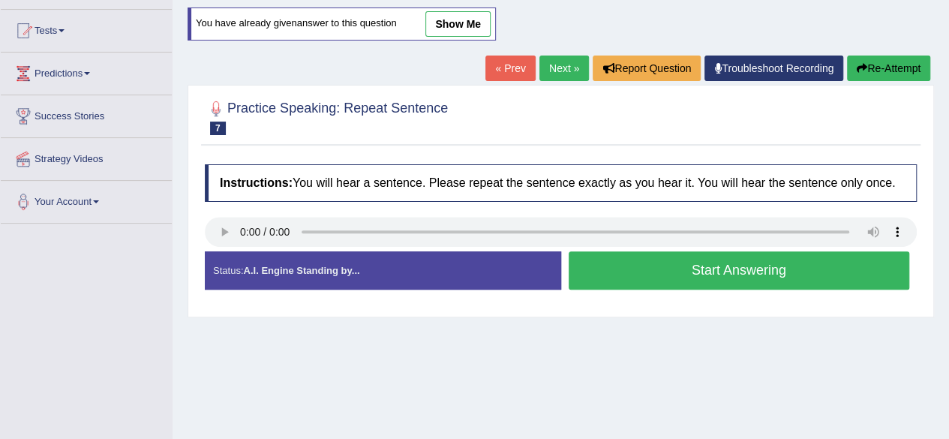
click at [652, 275] on button "Start Answering" at bounding box center [740, 270] width 342 height 38
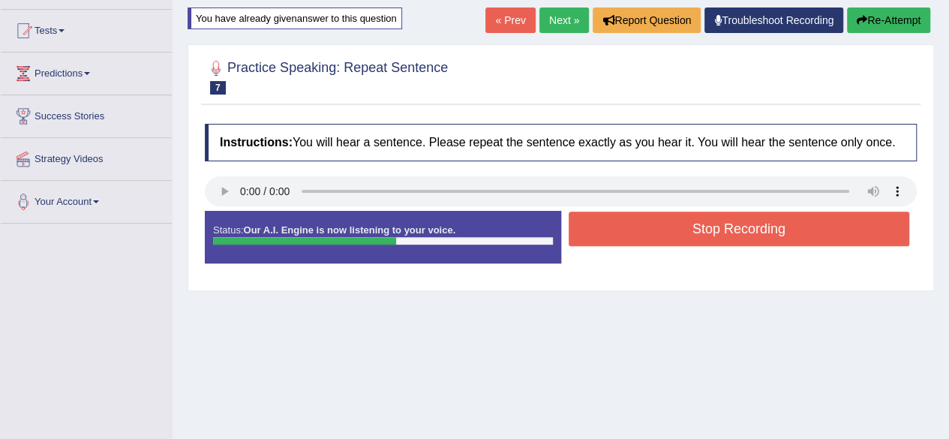
click at [650, 227] on button "Stop Recording" at bounding box center [740, 229] width 342 height 35
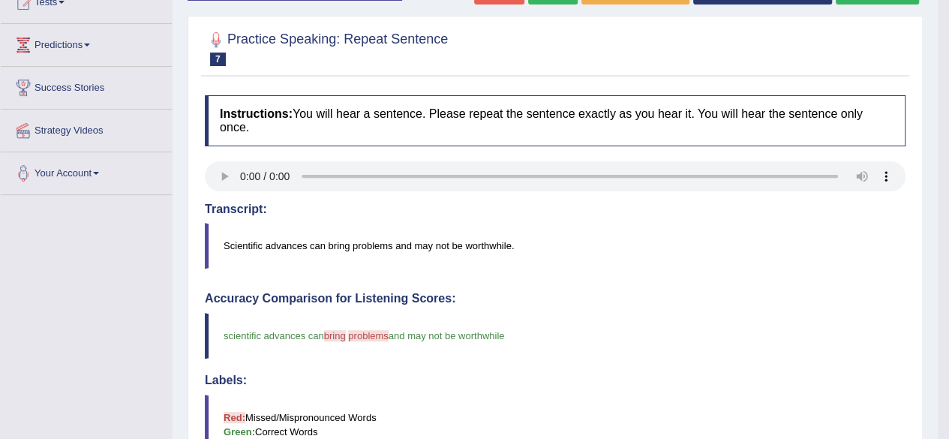
scroll to position [75, 0]
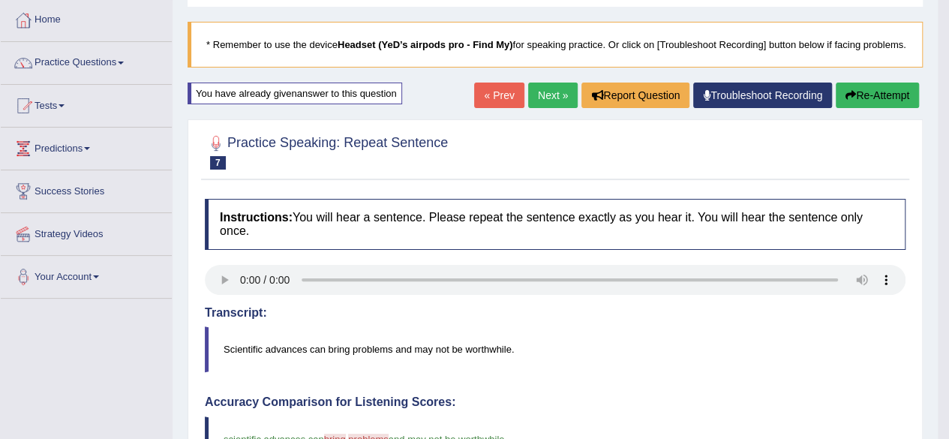
click at [532, 107] on link "Next »" at bounding box center [553, 96] width 50 height 26
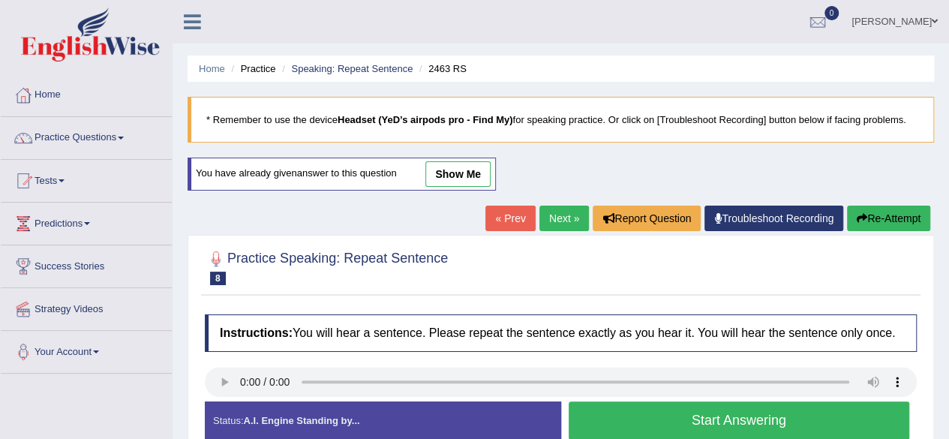
scroll to position [150, 0]
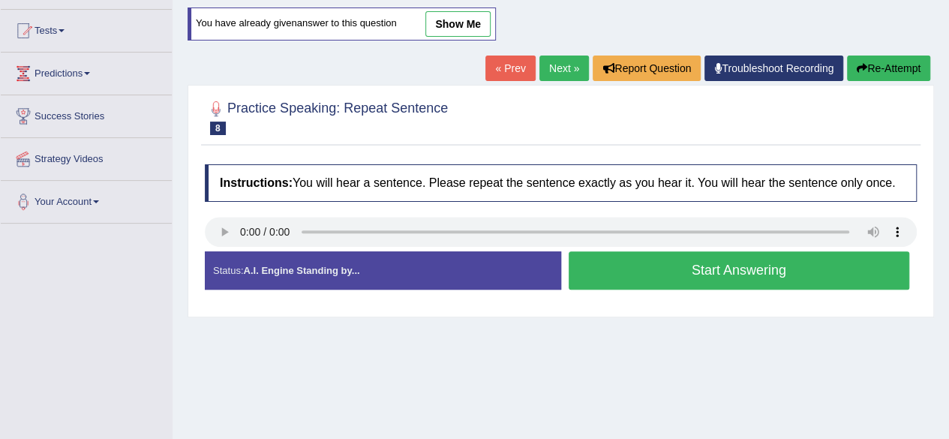
click at [655, 266] on button "Start Answering" at bounding box center [740, 270] width 342 height 38
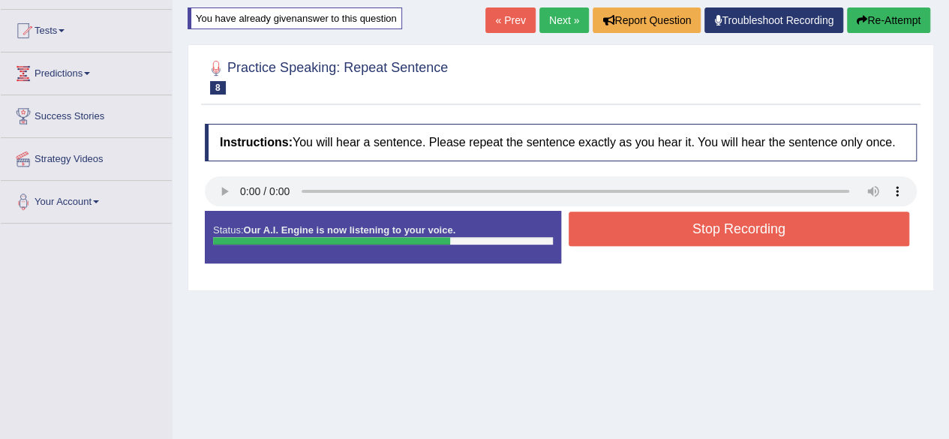
click at [689, 215] on button "Stop Recording" at bounding box center [740, 229] width 342 height 35
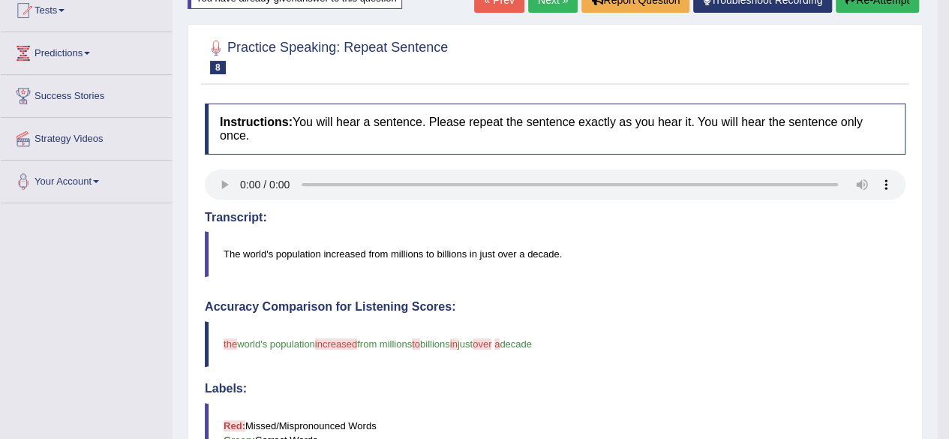
scroll to position [75, 0]
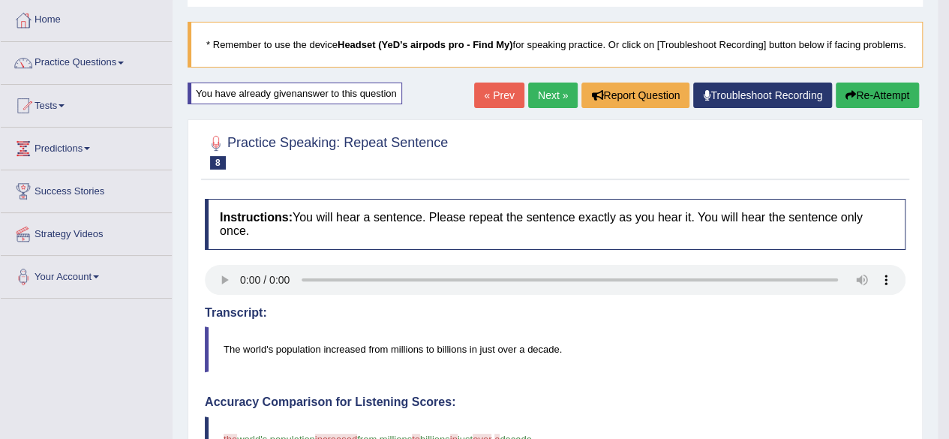
click at [853, 108] on button "Re-Attempt" at bounding box center [877, 96] width 83 height 26
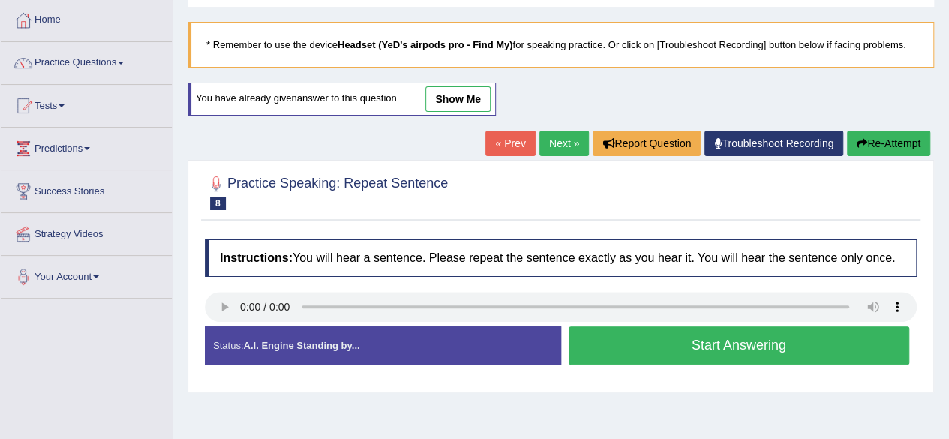
click at [653, 344] on button "Start Answering" at bounding box center [740, 346] width 342 height 38
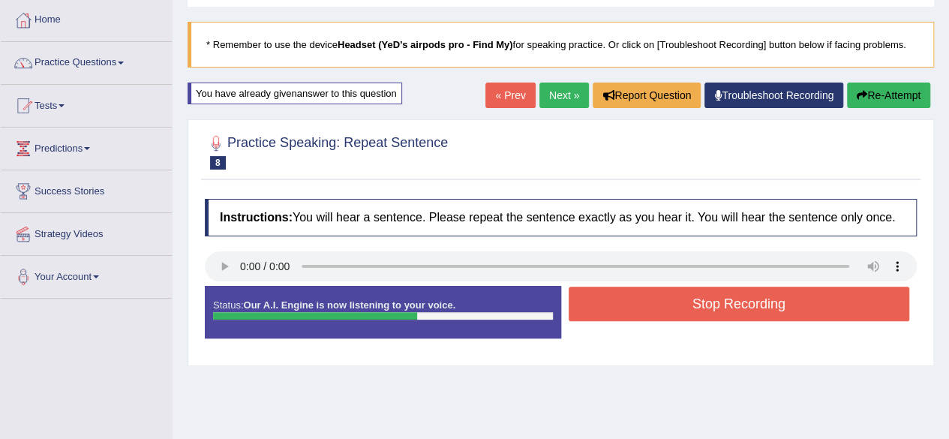
click at [667, 311] on button "Stop Recording" at bounding box center [740, 304] width 342 height 35
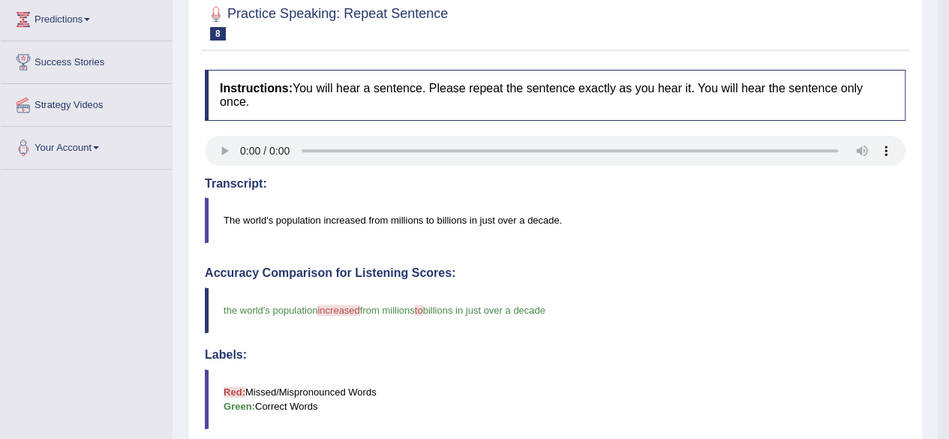
scroll to position [150, 0]
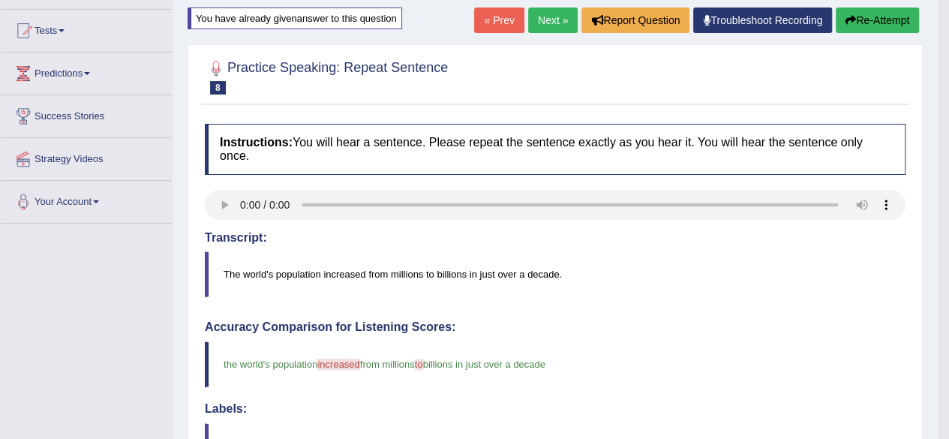
click at [546, 33] on link "Next »" at bounding box center [553, 21] width 50 height 26
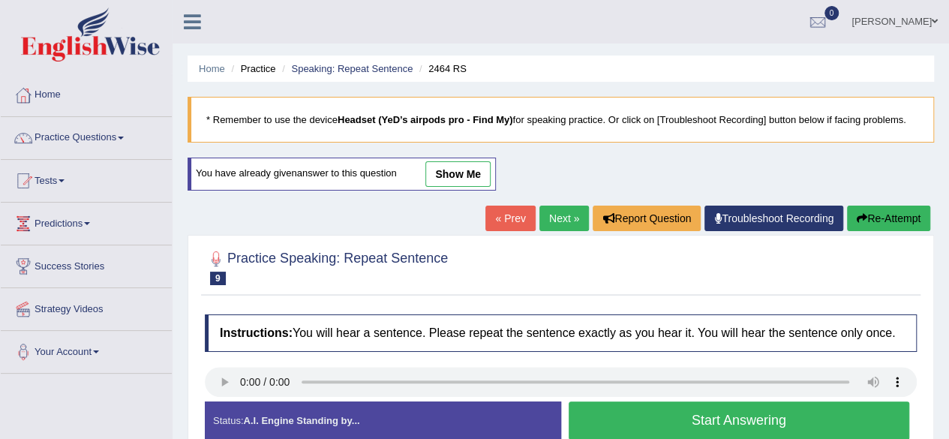
scroll to position [75, 0]
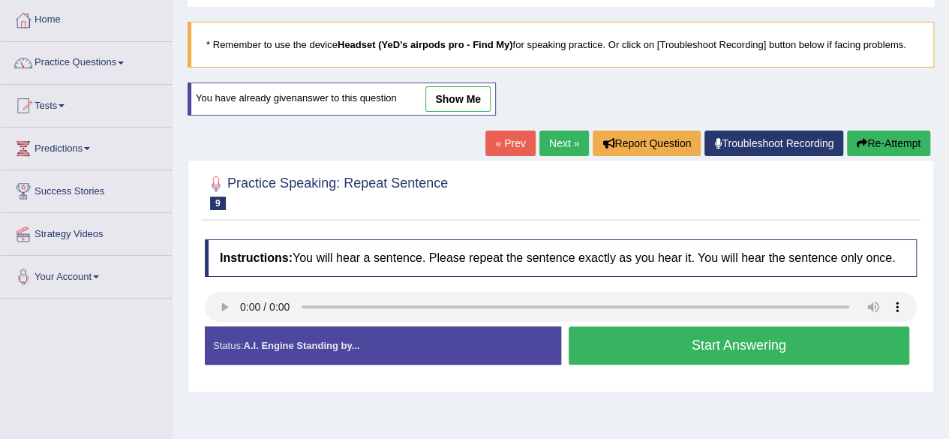
click at [697, 336] on button "Start Answering" at bounding box center [740, 346] width 342 height 38
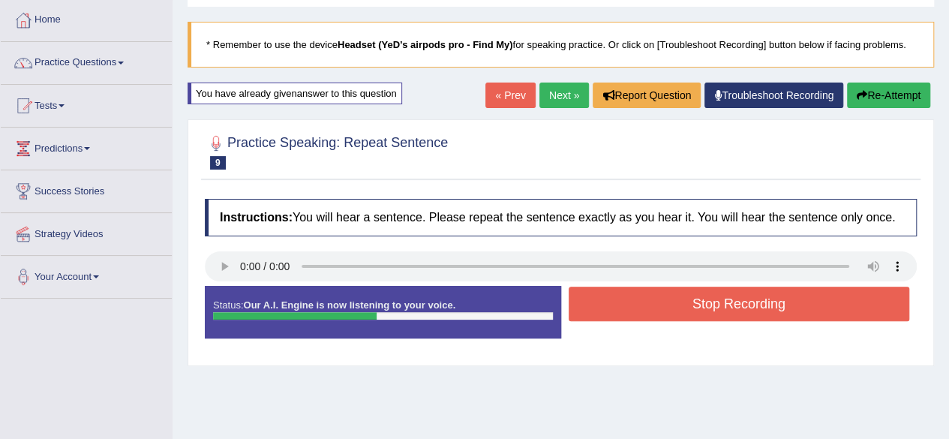
click at [733, 308] on button "Stop Recording" at bounding box center [740, 304] width 342 height 35
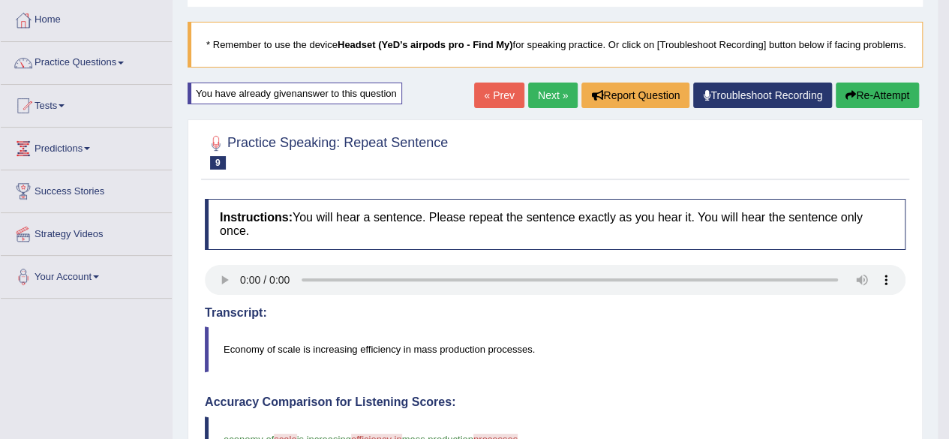
click at [857, 108] on button "Re-Attempt" at bounding box center [877, 96] width 83 height 26
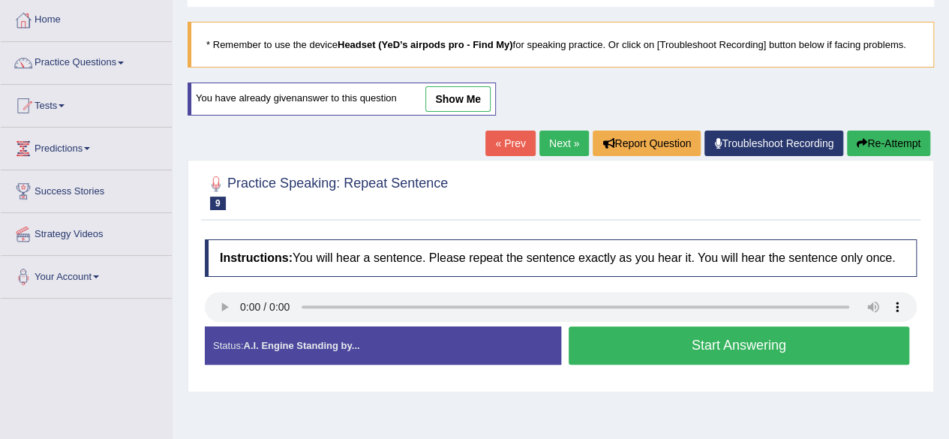
click at [655, 345] on button "Start Answering" at bounding box center [740, 346] width 342 height 38
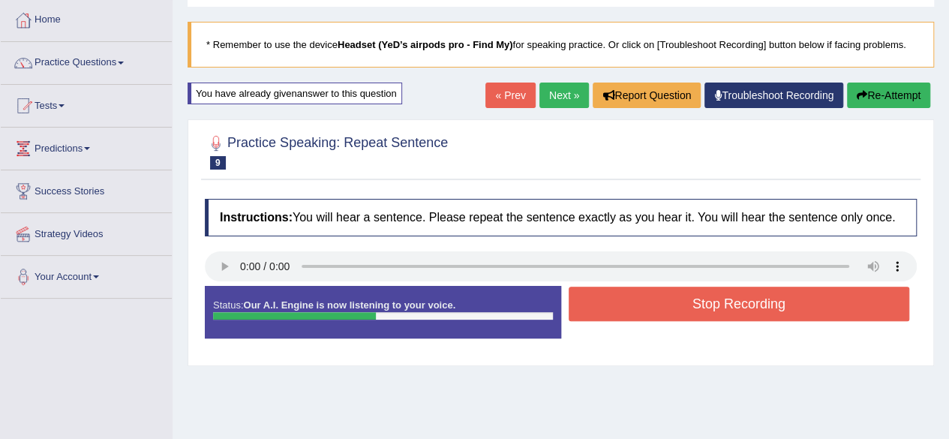
click at [707, 312] on button "Stop Recording" at bounding box center [740, 304] width 342 height 35
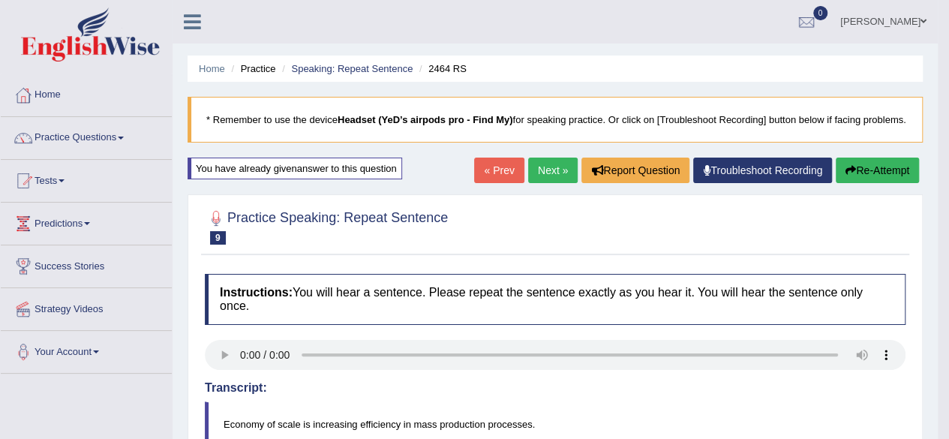
click at [848, 176] on icon "button" at bounding box center [851, 170] width 11 height 11
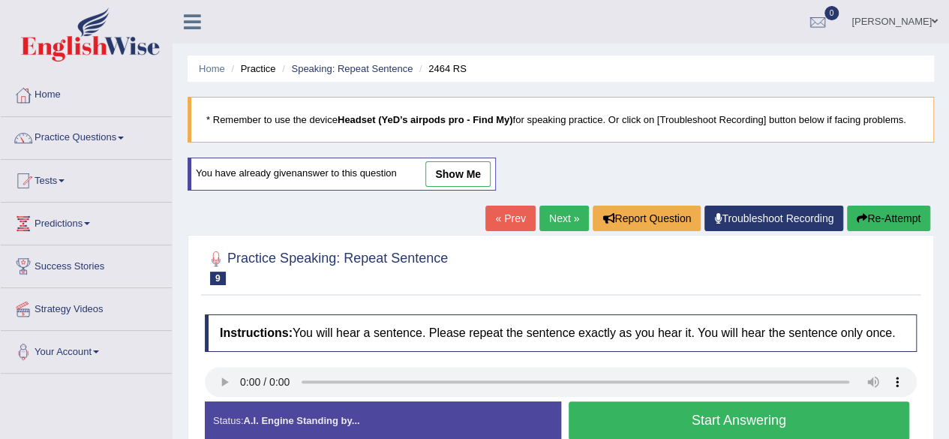
scroll to position [75, 0]
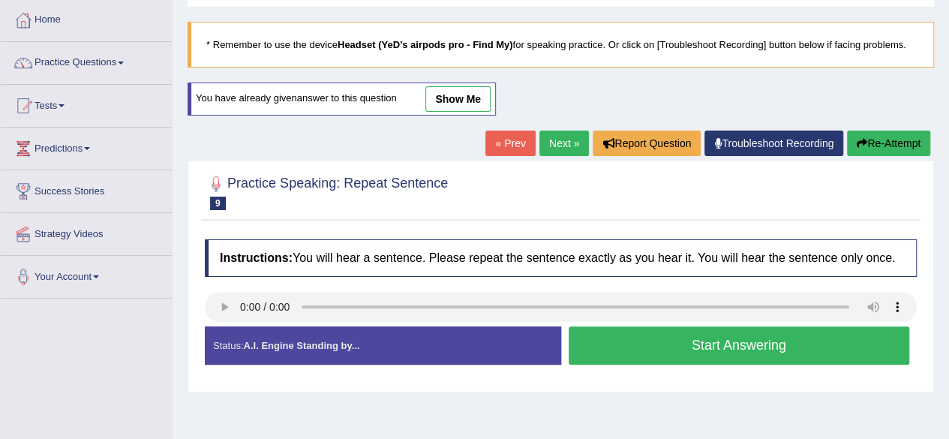
click at [674, 345] on button "Start Answering" at bounding box center [740, 346] width 342 height 38
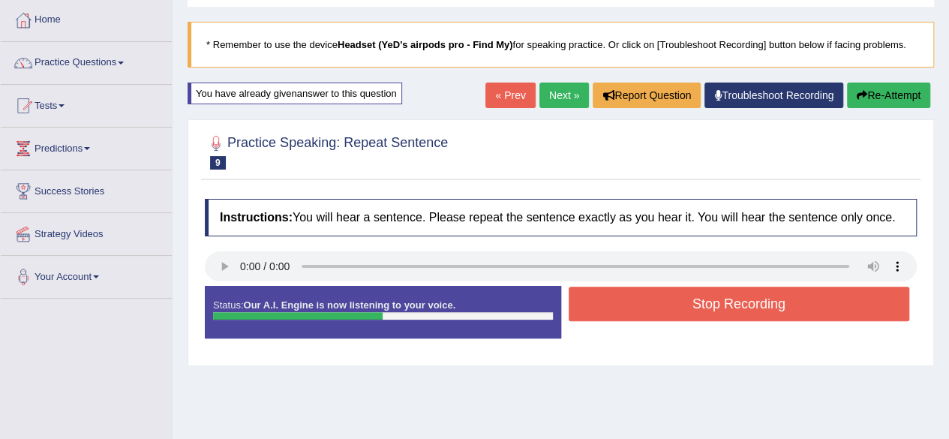
click at [682, 312] on button "Stop Recording" at bounding box center [740, 304] width 342 height 35
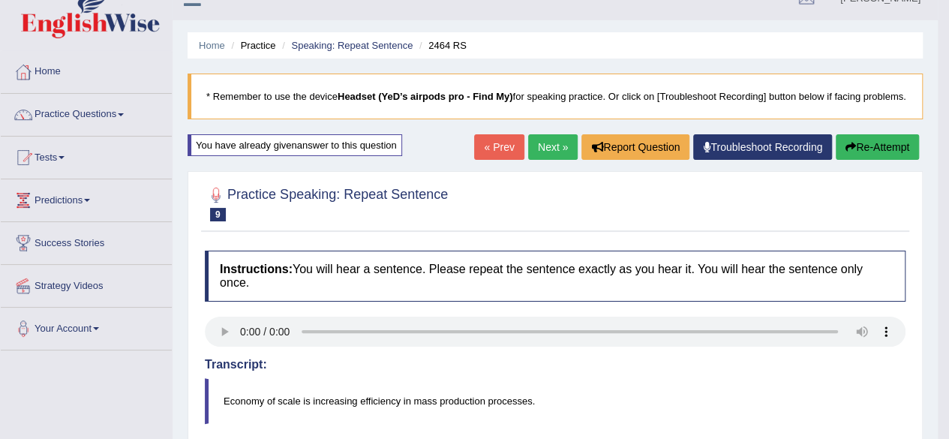
scroll to position [0, 0]
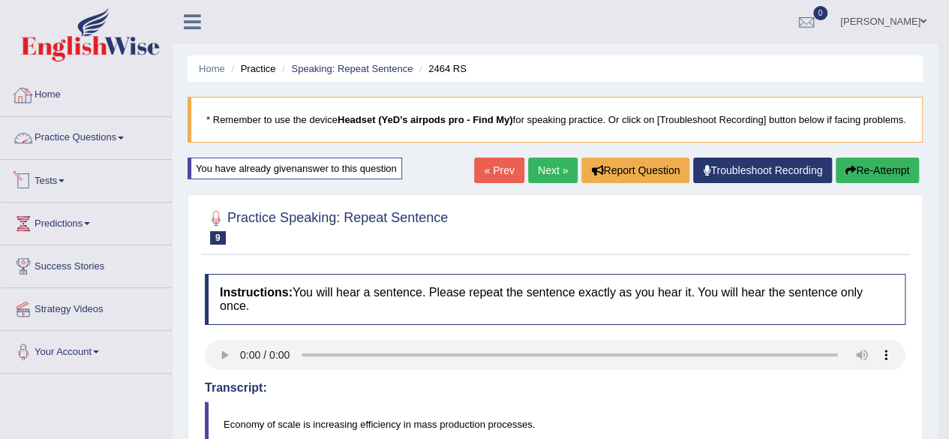
click at [122, 137] on link "Practice Questions" at bounding box center [86, 136] width 171 height 38
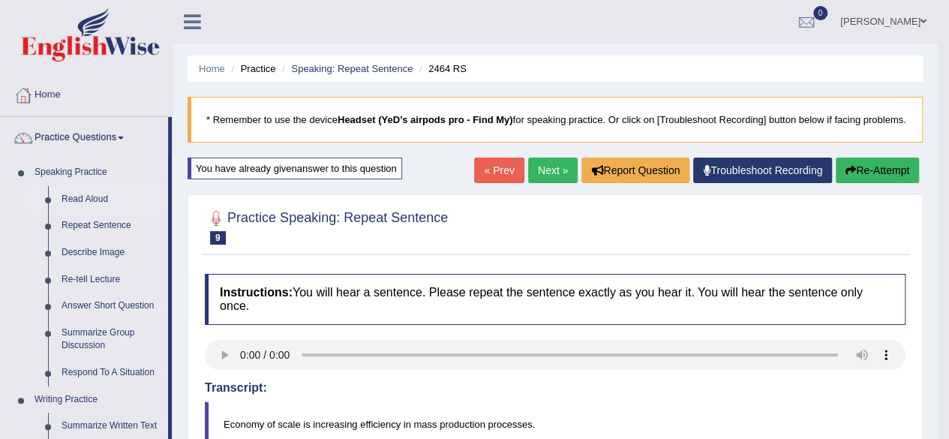
click at [97, 195] on link "Read Aloud" at bounding box center [111, 199] width 113 height 27
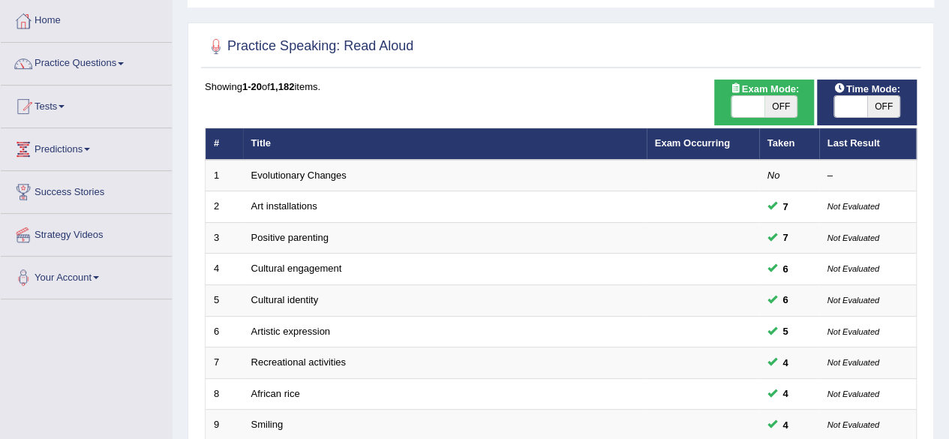
scroll to position [150, 0]
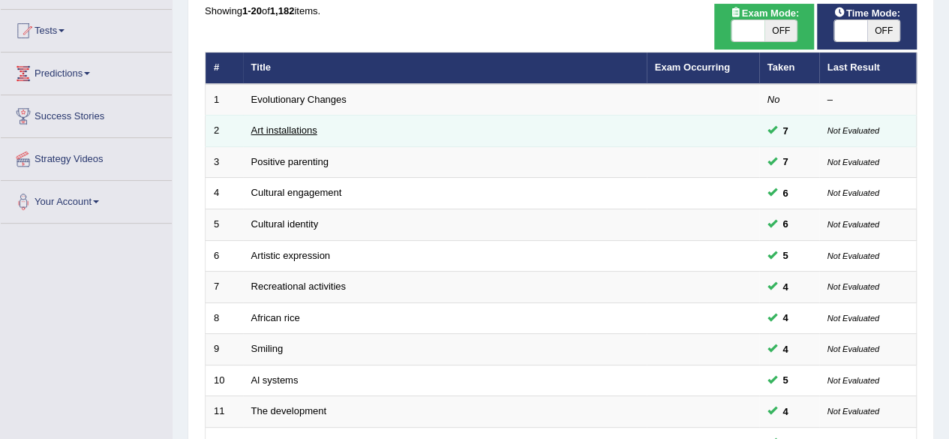
click at [270, 128] on link "Art installations" at bounding box center [284, 130] width 66 height 11
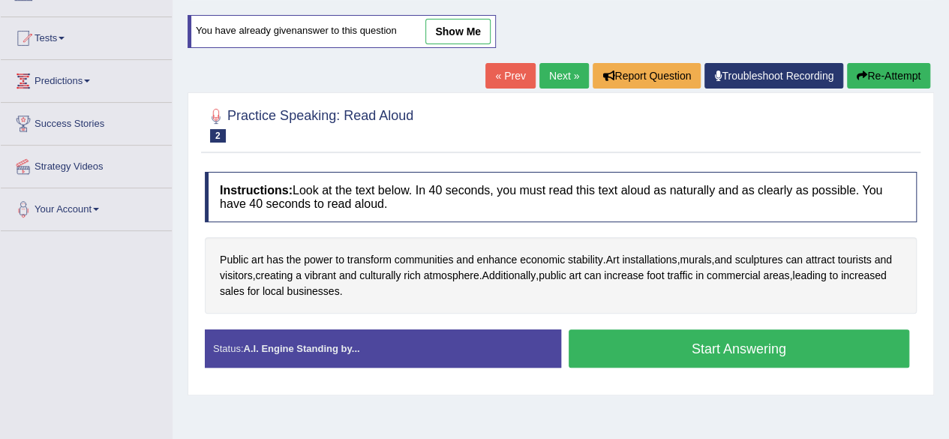
scroll to position [150, 0]
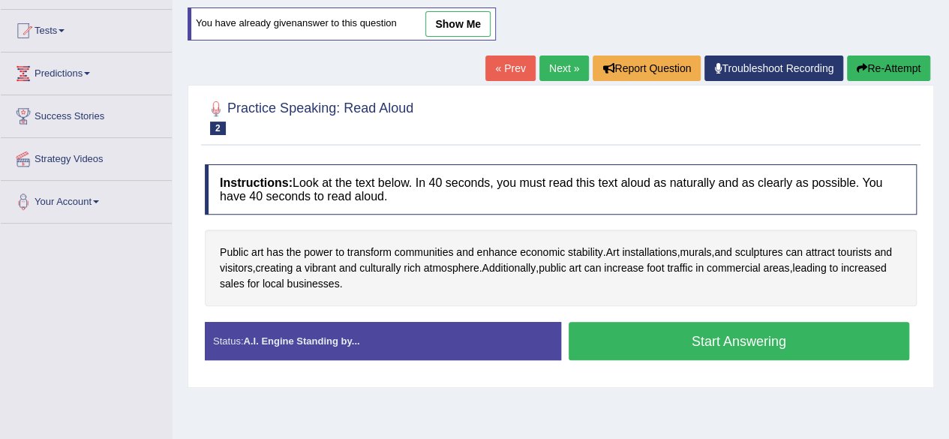
click at [667, 344] on button "Start Answering" at bounding box center [740, 341] width 342 height 38
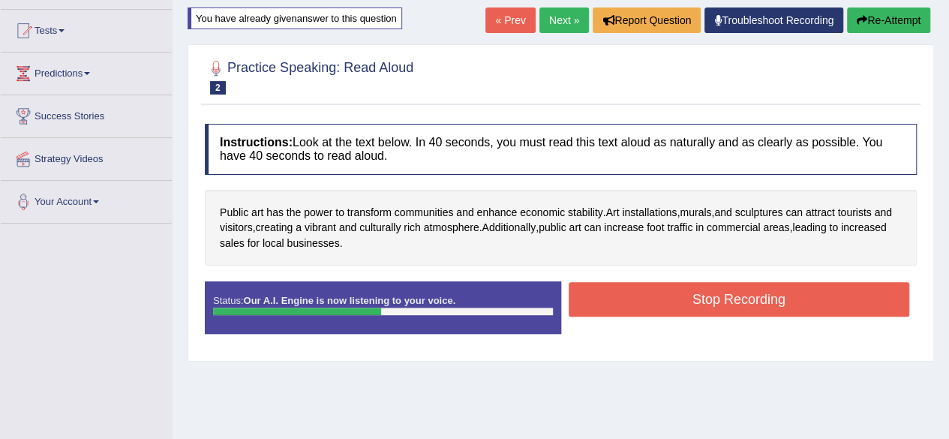
click at [701, 299] on button "Stop Recording" at bounding box center [740, 299] width 342 height 35
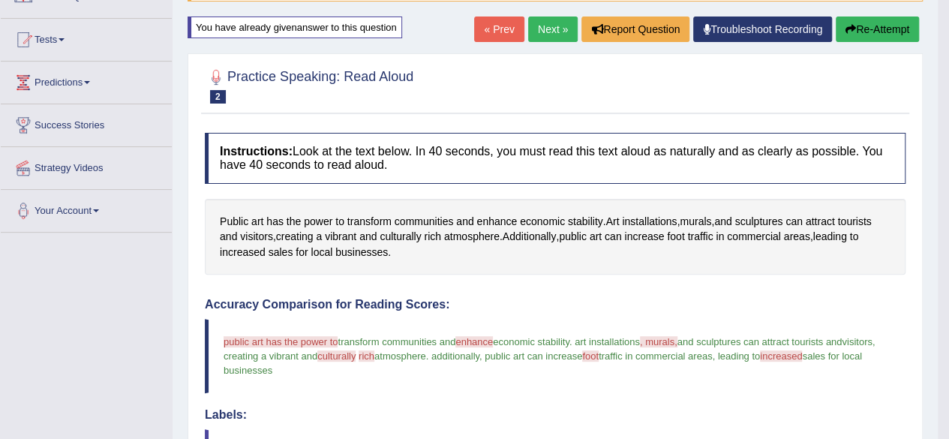
scroll to position [75, 0]
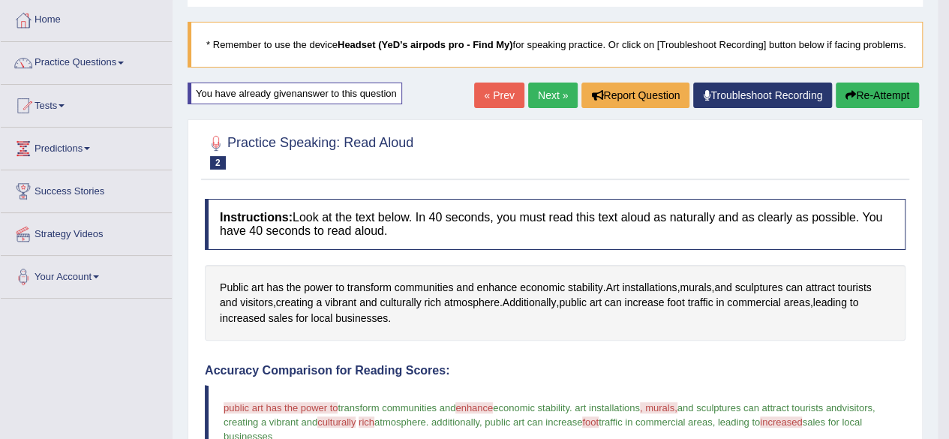
click at [536, 108] on link "Next »" at bounding box center [553, 96] width 50 height 26
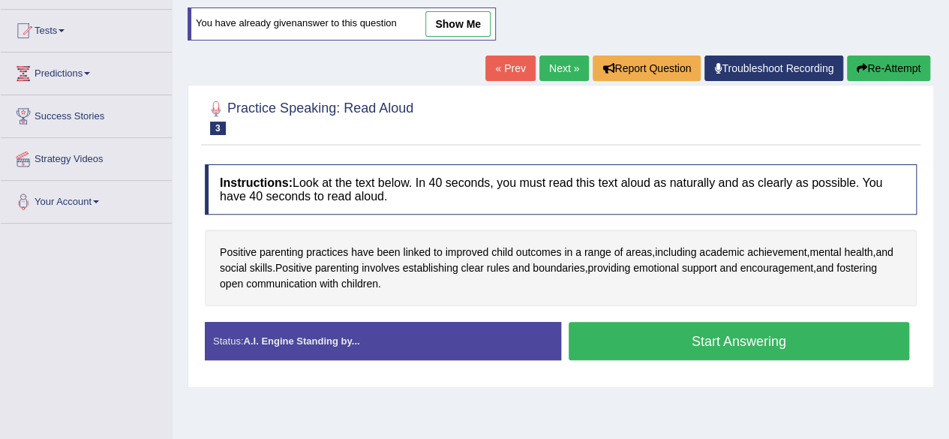
click at [688, 332] on button "Start Answering" at bounding box center [740, 341] width 342 height 38
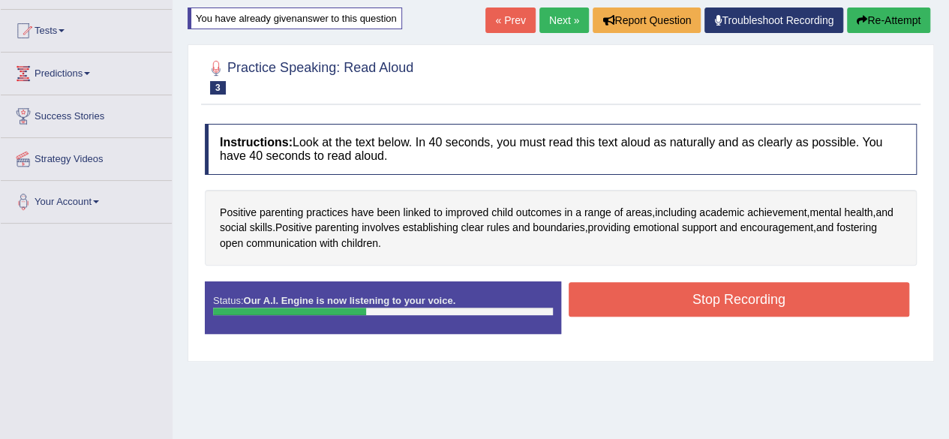
click at [669, 292] on button "Stop Recording" at bounding box center [740, 299] width 342 height 35
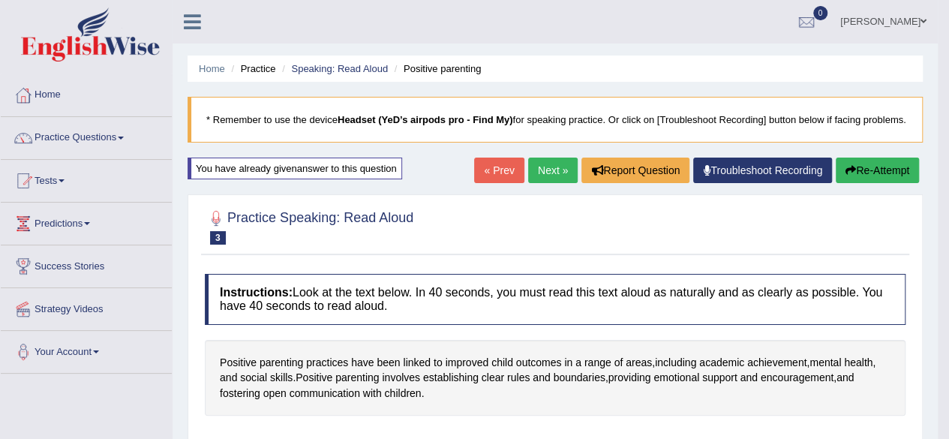
click at [559, 183] on link "Next »" at bounding box center [553, 171] width 50 height 26
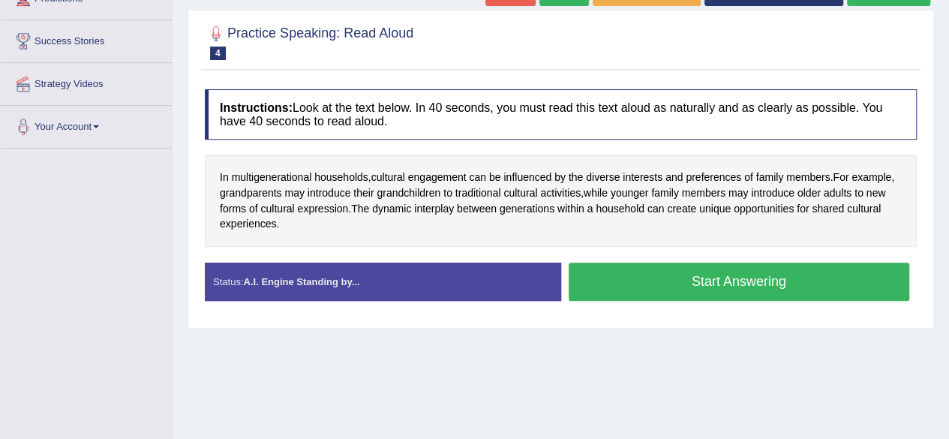
click at [679, 277] on button "Start Answering" at bounding box center [740, 282] width 342 height 38
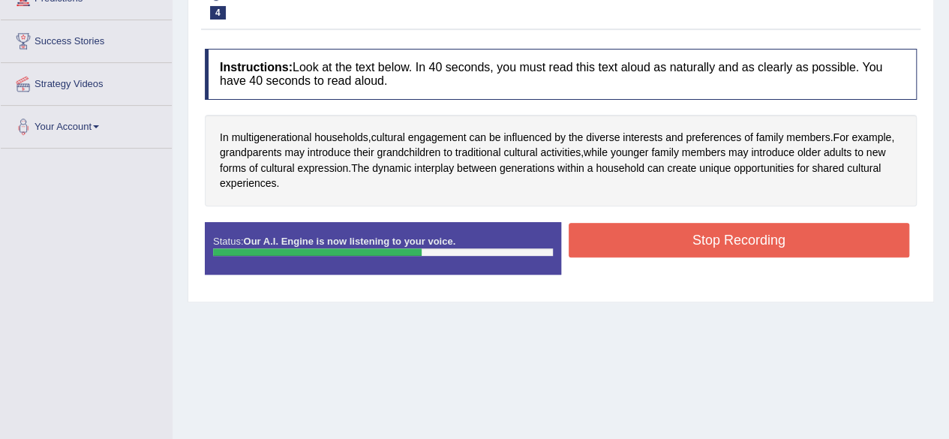
click at [642, 242] on button "Stop Recording" at bounding box center [740, 240] width 342 height 35
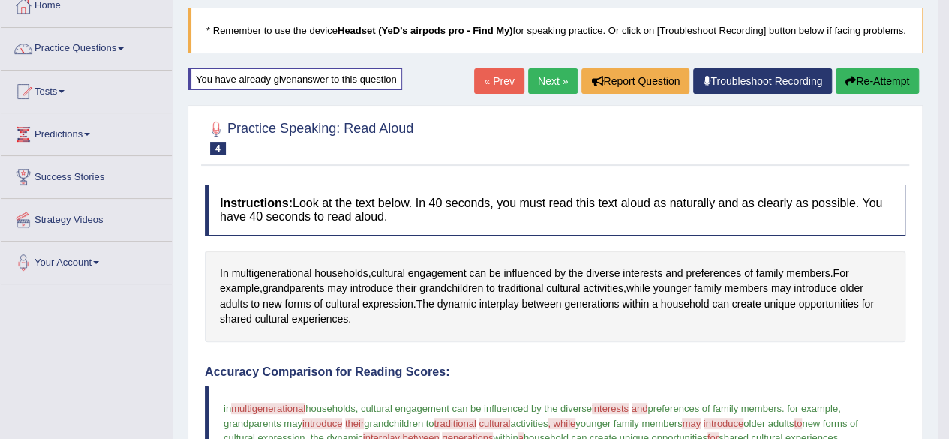
scroll to position [75, 0]
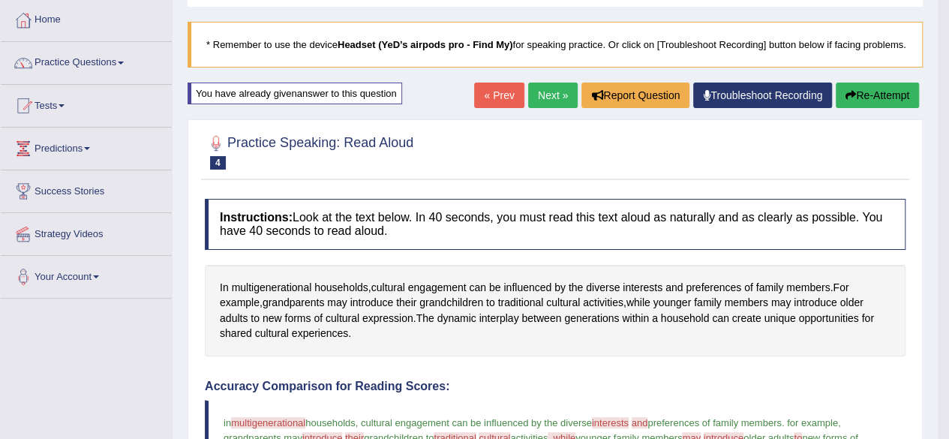
click at [552, 108] on link "Next »" at bounding box center [553, 96] width 50 height 26
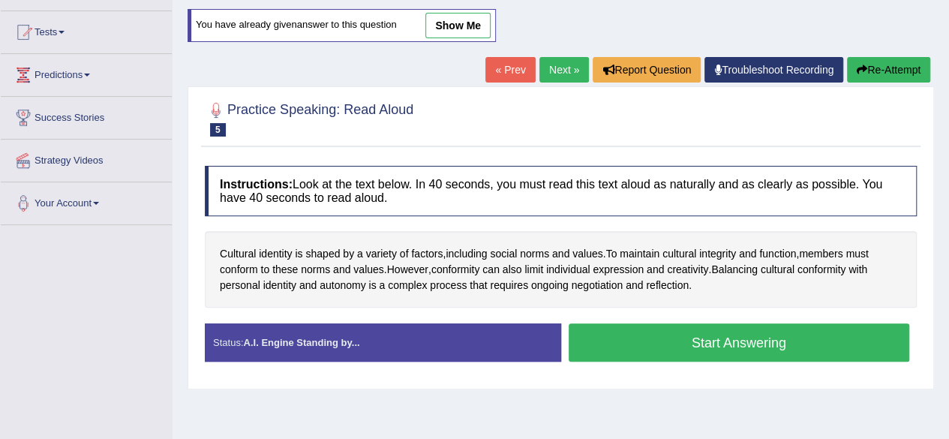
scroll to position [150, 0]
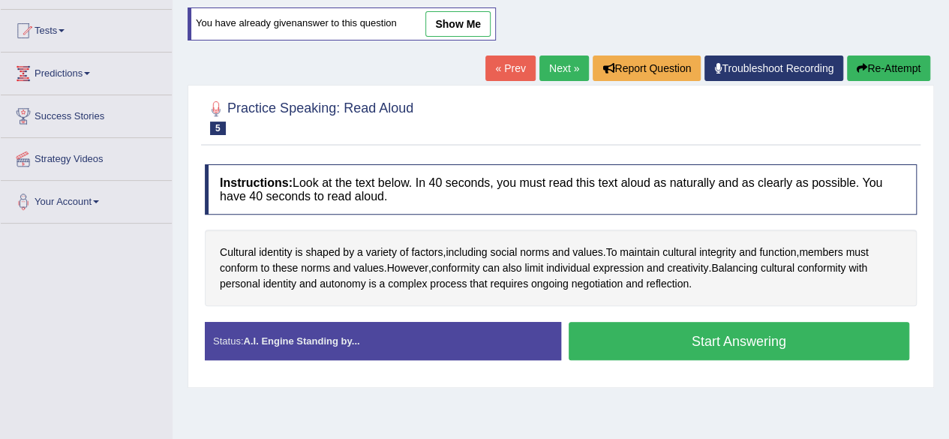
click at [618, 340] on button "Start Answering" at bounding box center [740, 341] width 342 height 38
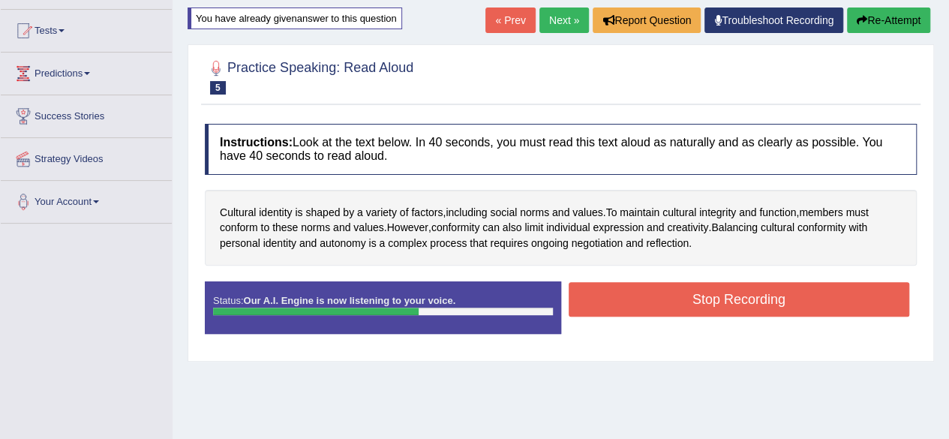
click at [673, 298] on button "Stop Recording" at bounding box center [740, 299] width 342 height 35
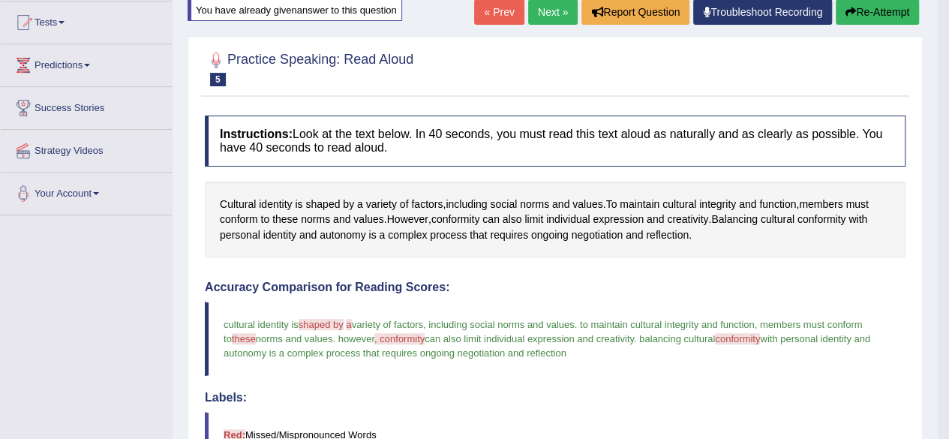
scroll to position [153, 0]
